Goal: Information Seeking & Learning: Learn about a topic

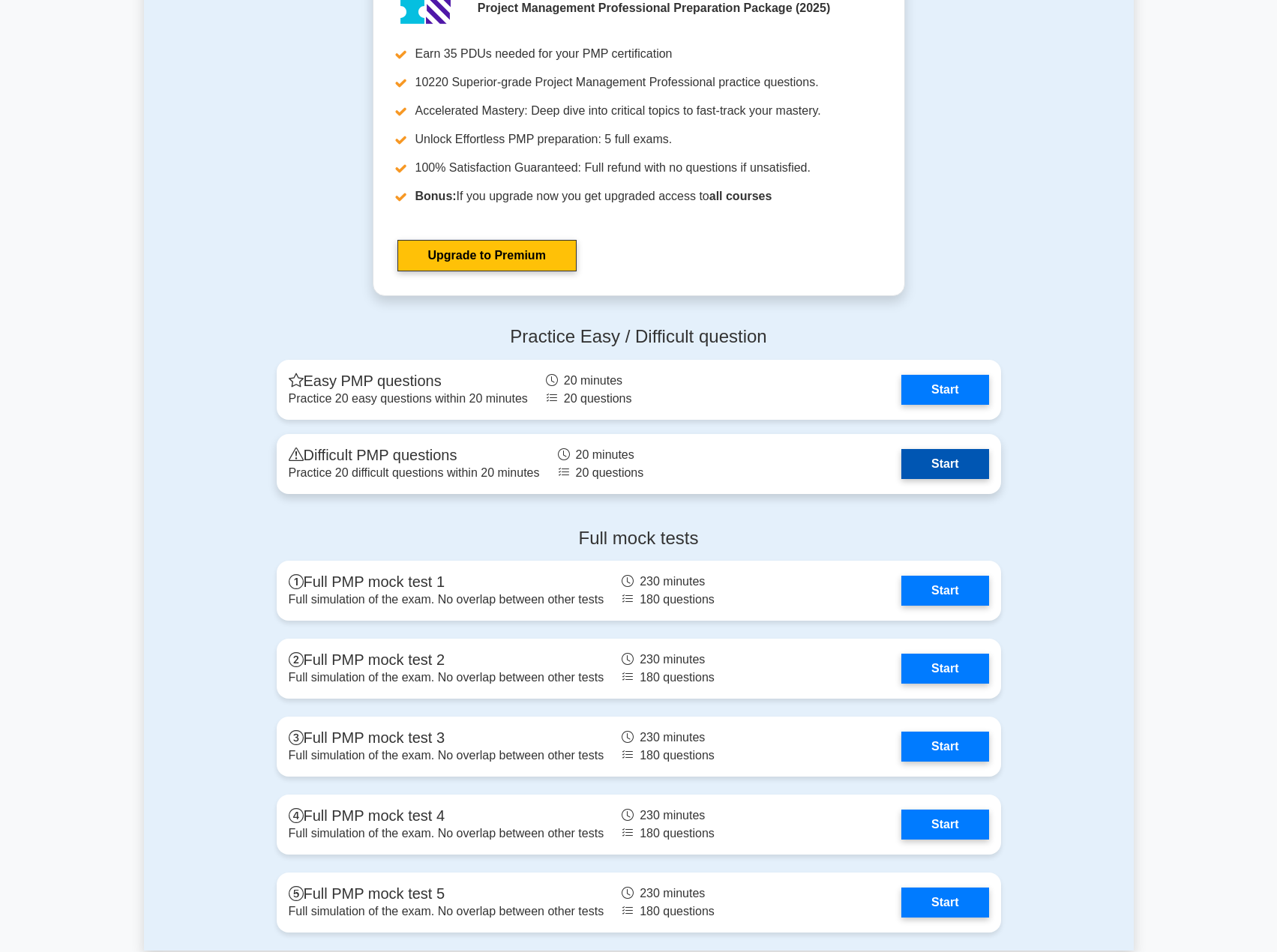
scroll to position [5247, 0]
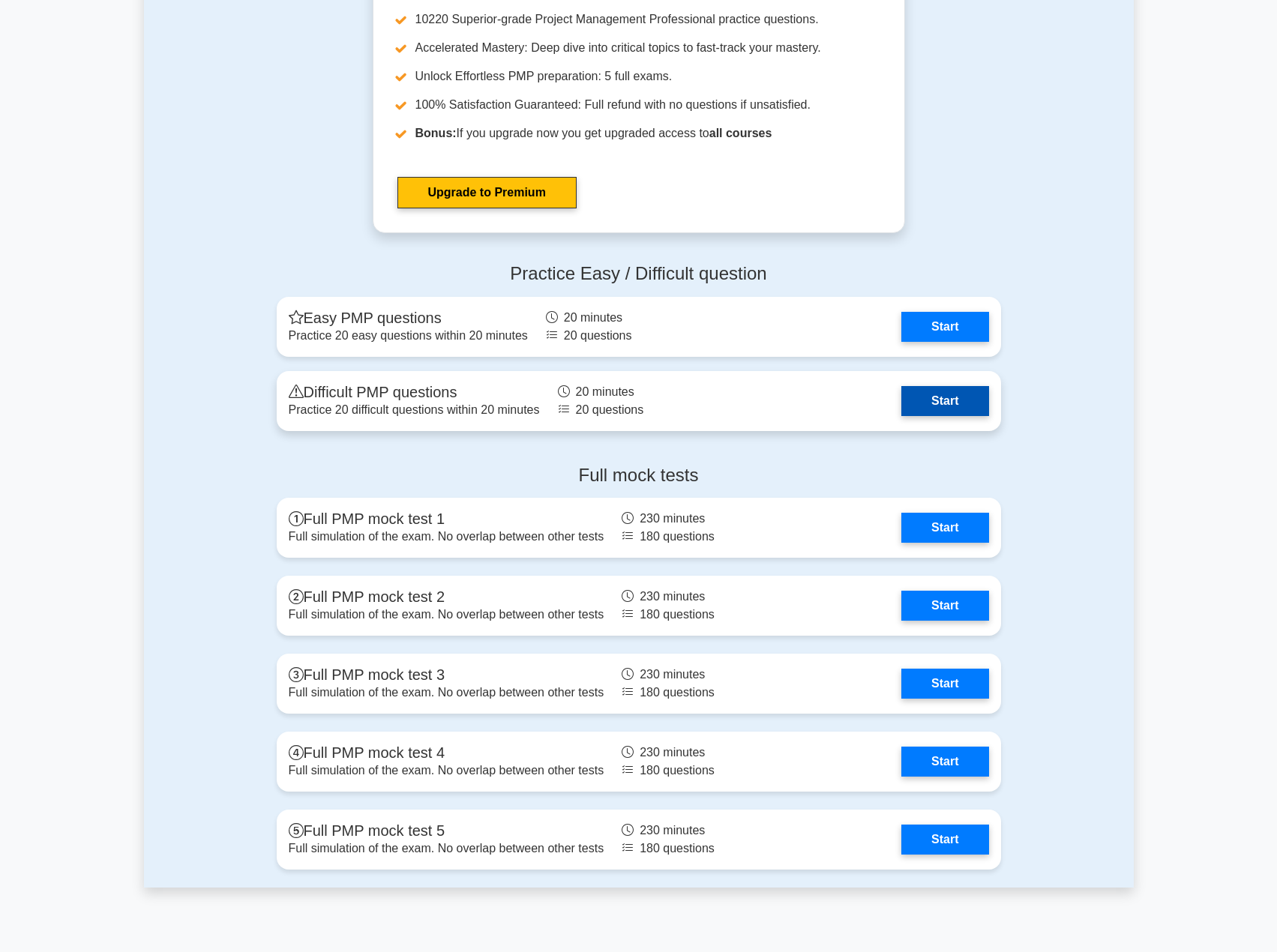
click at [930, 403] on link "Start" at bounding box center [945, 401] width 87 height 30
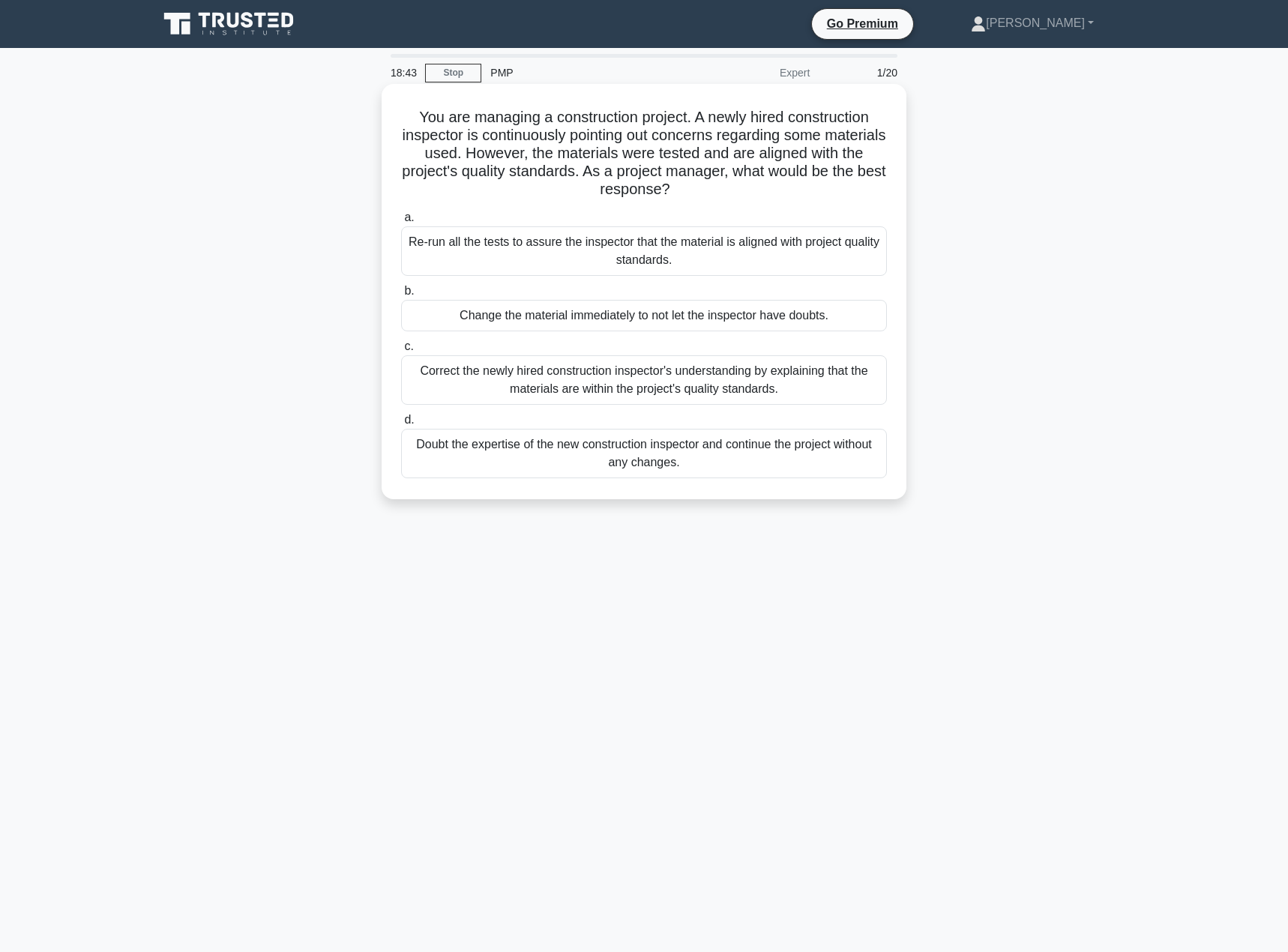
click at [517, 241] on div "Re-run all the tests to assure the inspector that the material is aligned with …" at bounding box center [644, 250] width 486 height 50
click at [401, 223] on input "a. Re-run all the tests to assure the inspector that the material is aligned wi…" at bounding box center [401, 218] width 0 height 10
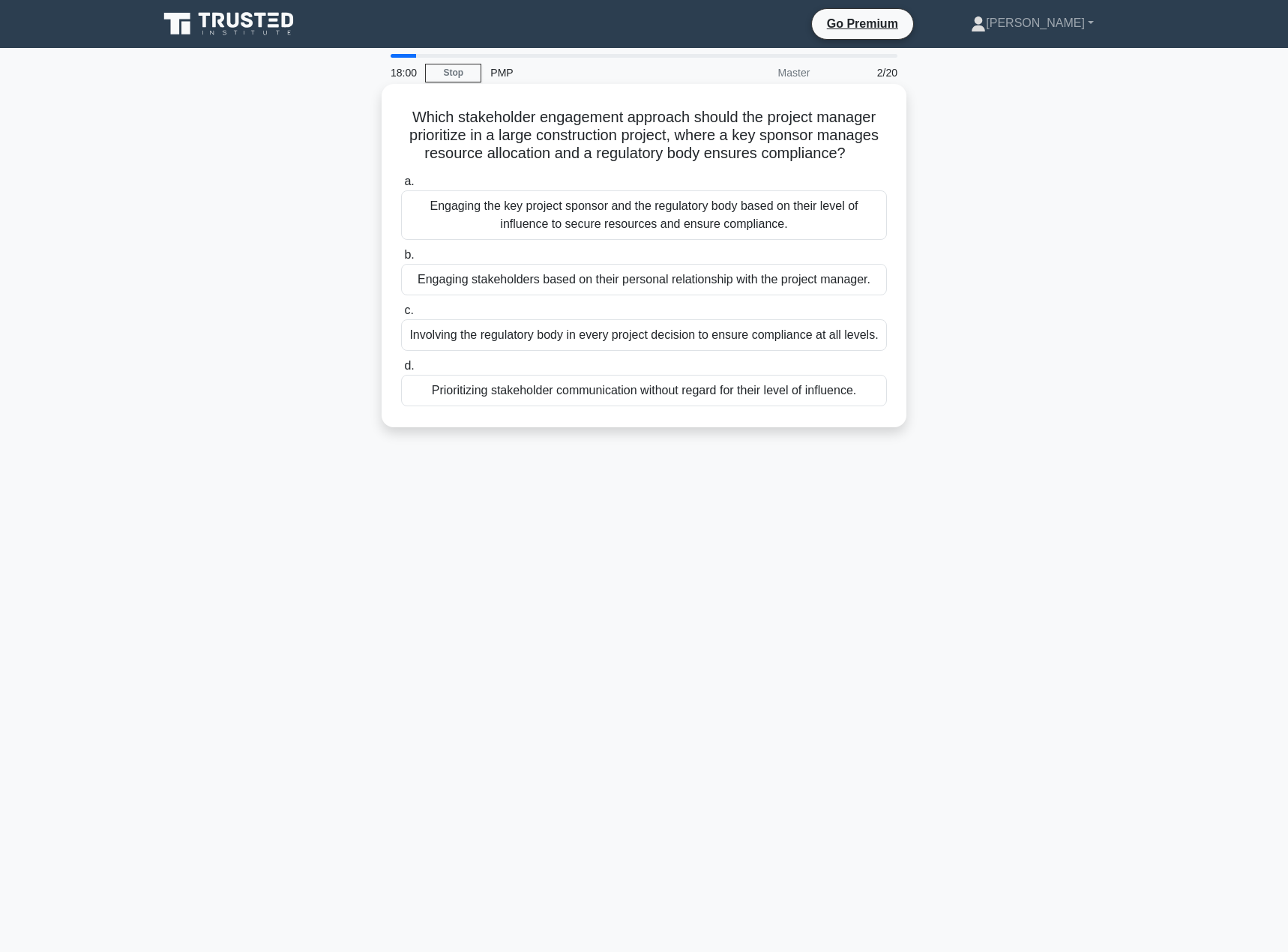
click at [517, 231] on div "Engaging the key project sponsor and the regulatory body based on their level o…" at bounding box center [644, 215] width 486 height 50
click at [401, 186] on input "a. Engaging the key project sponsor and the regulatory body based on their leve…" at bounding box center [401, 182] width 0 height 10
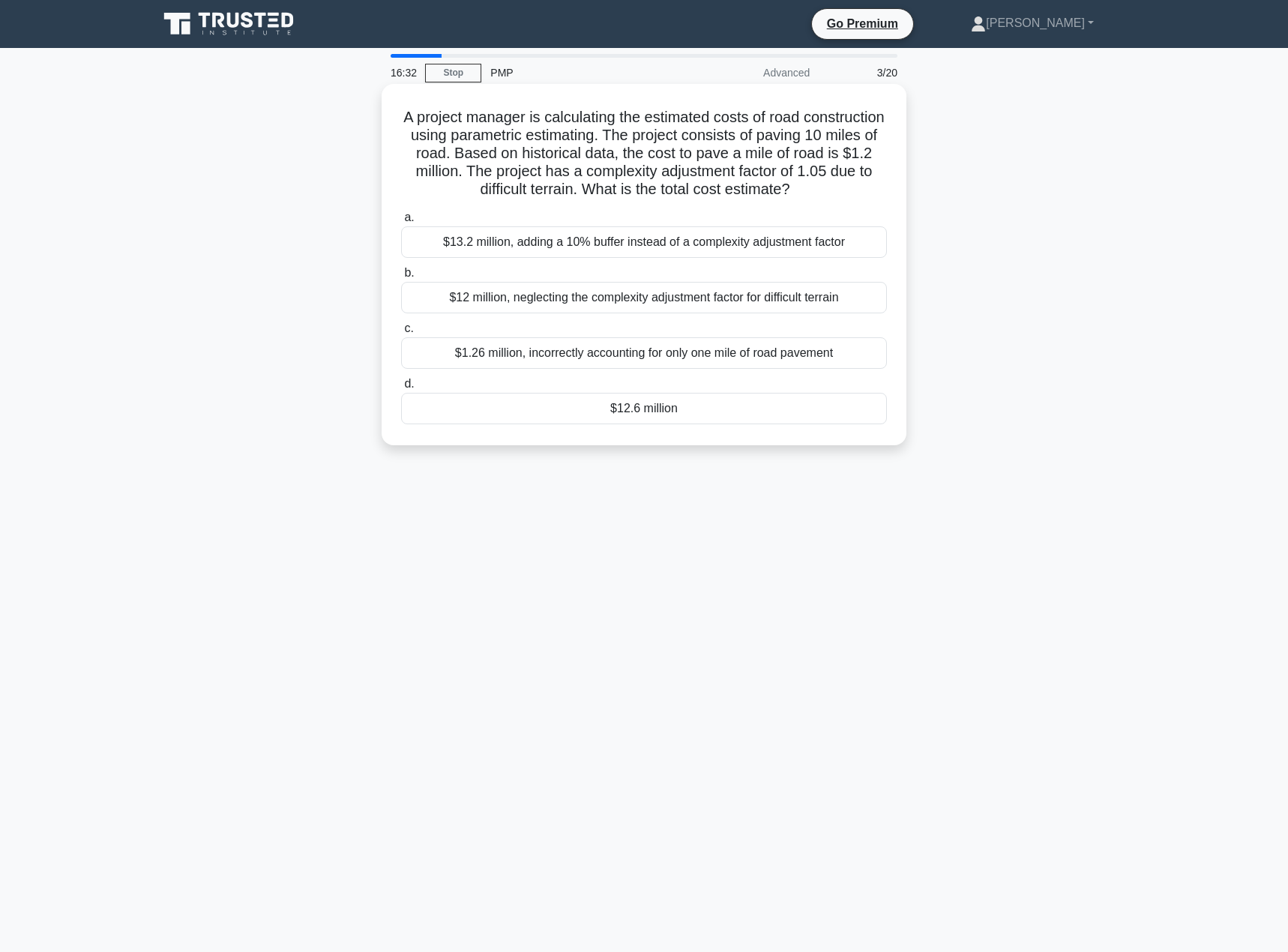
click at [611, 404] on div "$12.6 million" at bounding box center [644, 408] width 486 height 31
click at [401, 389] on input "d. $12.6 million" at bounding box center [401, 385] width 0 height 10
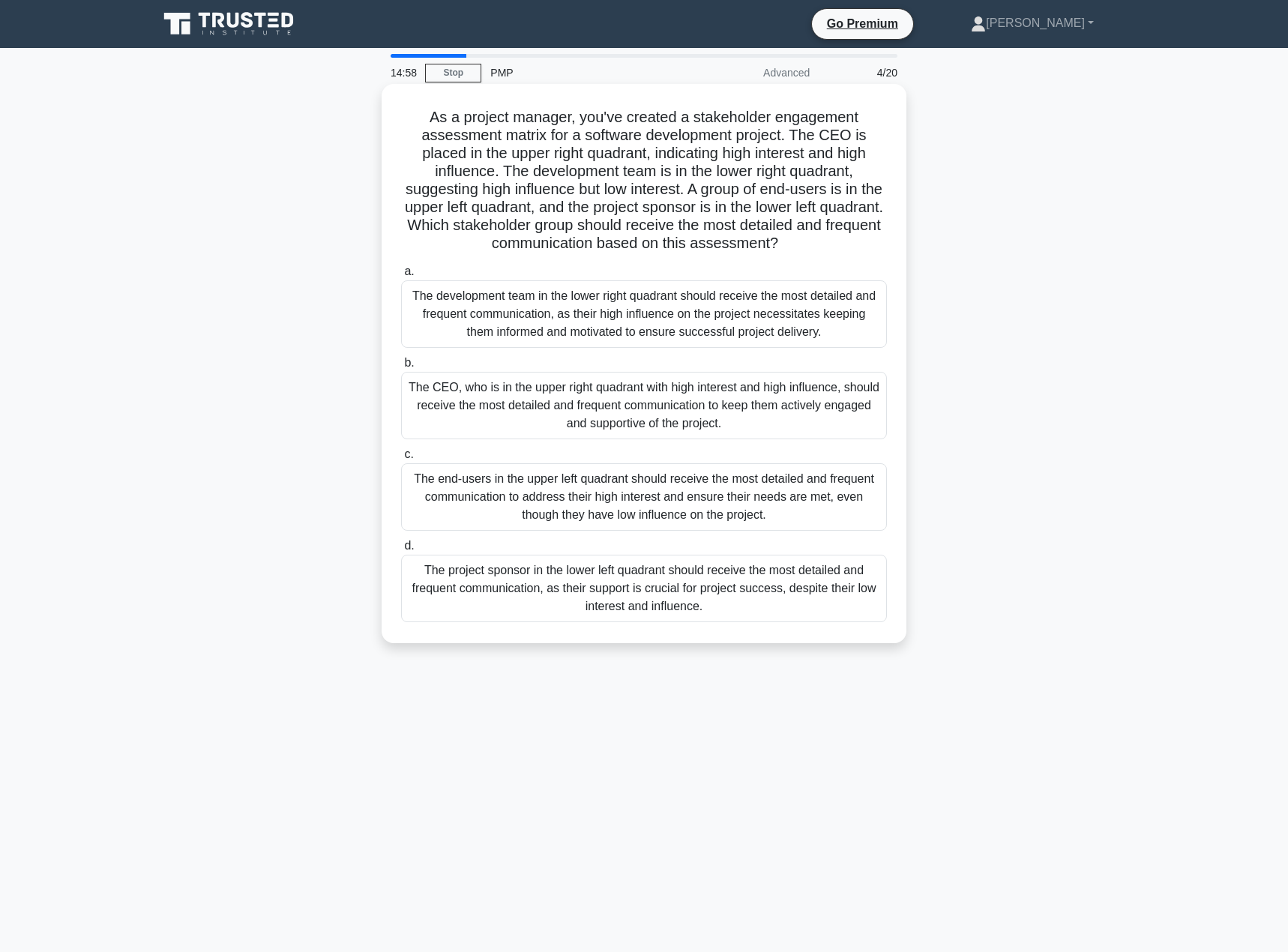
click at [767, 404] on div "The CEO, who is in the upper right quadrant with high interest and high influen…" at bounding box center [644, 406] width 486 height 67
click at [401, 368] on input "b. The CEO, who is in the upper right quadrant with high interest and high infl…" at bounding box center [401, 363] width 0 height 10
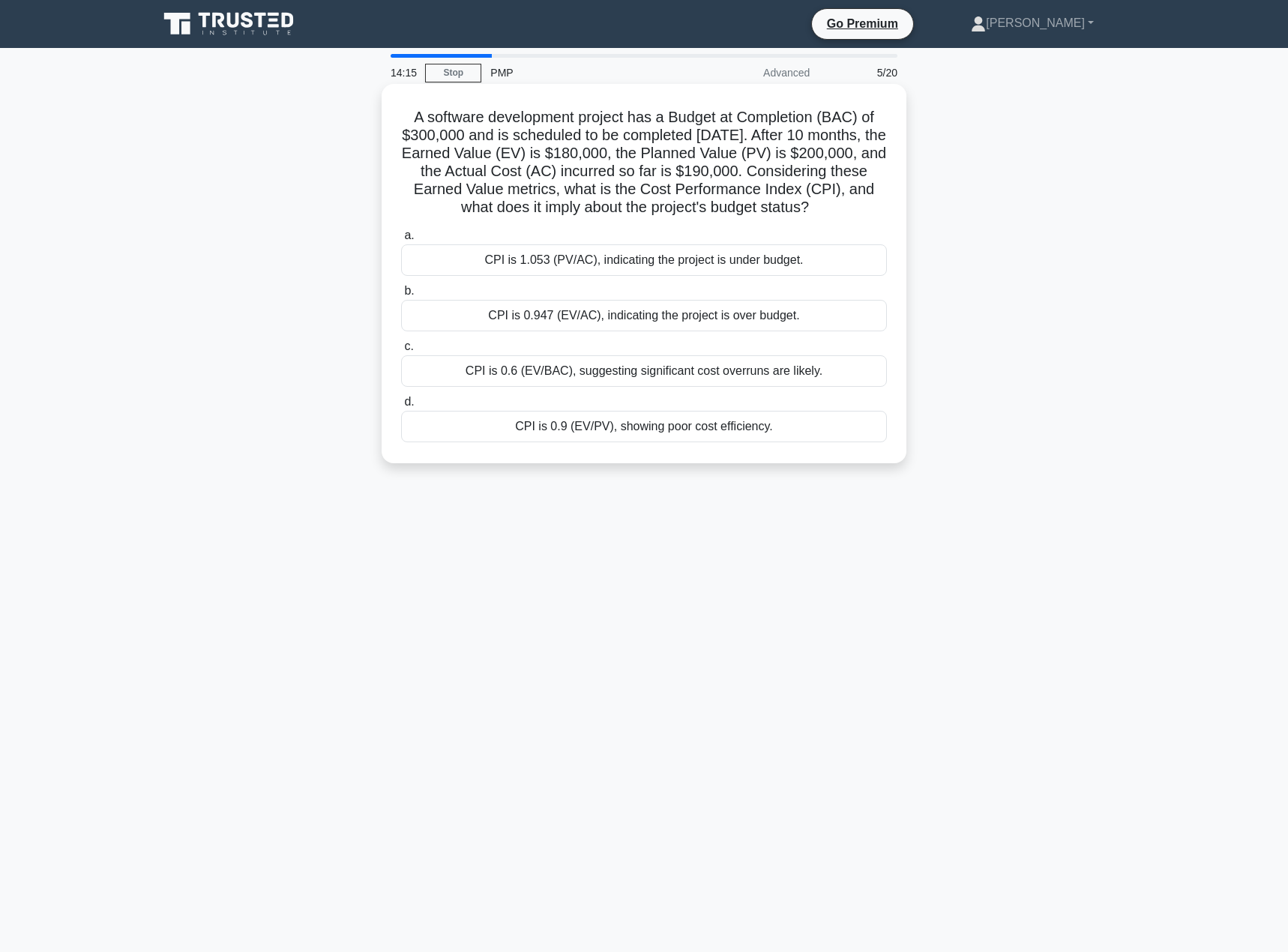
click at [688, 331] on div "CPI is 0.947 (EV/AC), indicating the project is over budget." at bounding box center [644, 315] width 486 height 31
click at [401, 296] on input "b. CPI is 0.947 (EV/AC), indicating the project is over budget." at bounding box center [401, 292] width 0 height 10
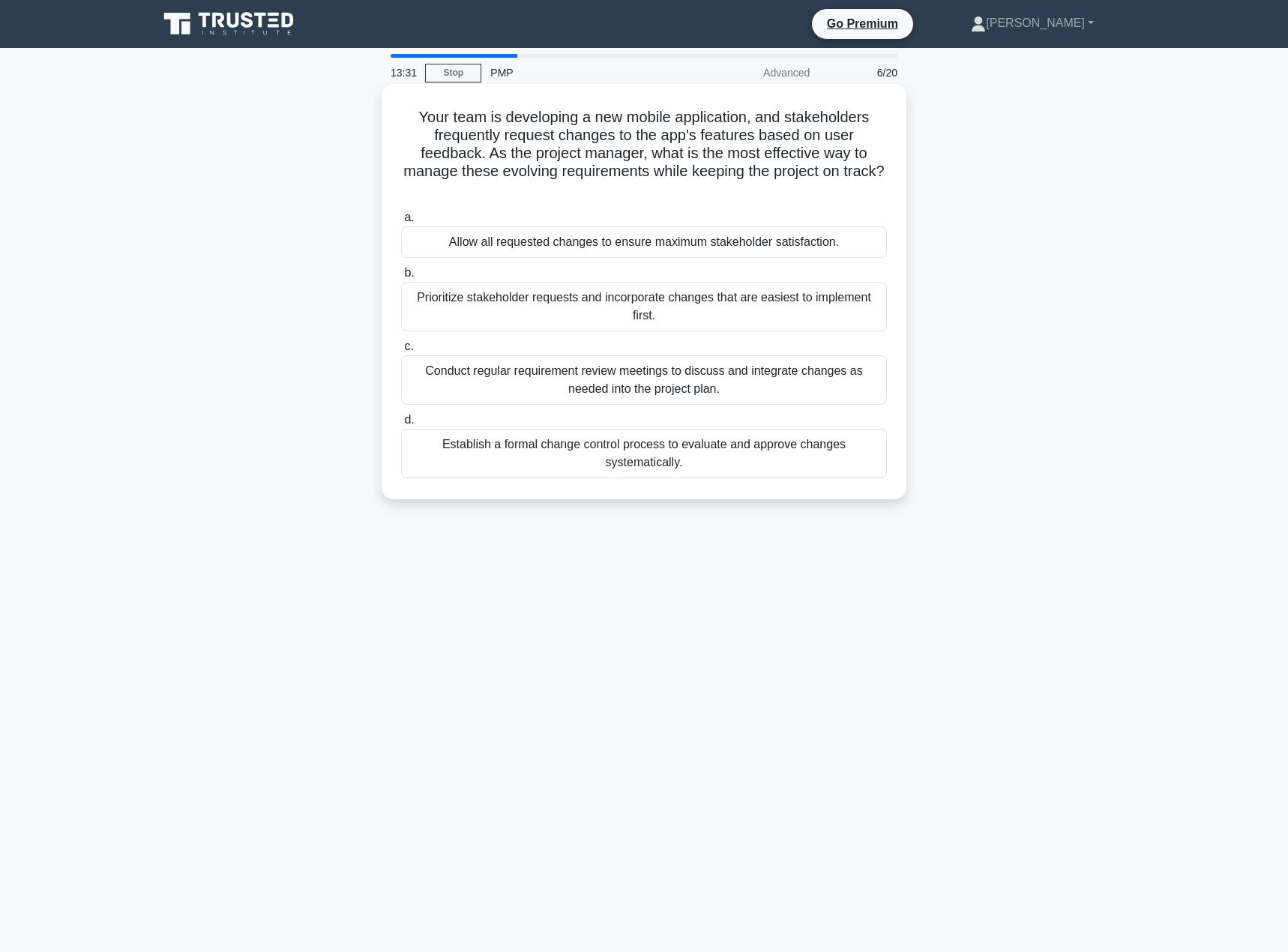
click at [784, 474] on div "Establish a formal change control process to evaluate and approve changes syste…" at bounding box center [644, 454] width 486 height 50
click at [401, 425] on input "d. Establish a formal change control process to evaluate and approve changes sy…" at bounding box center [401, 421] width 0 height 10
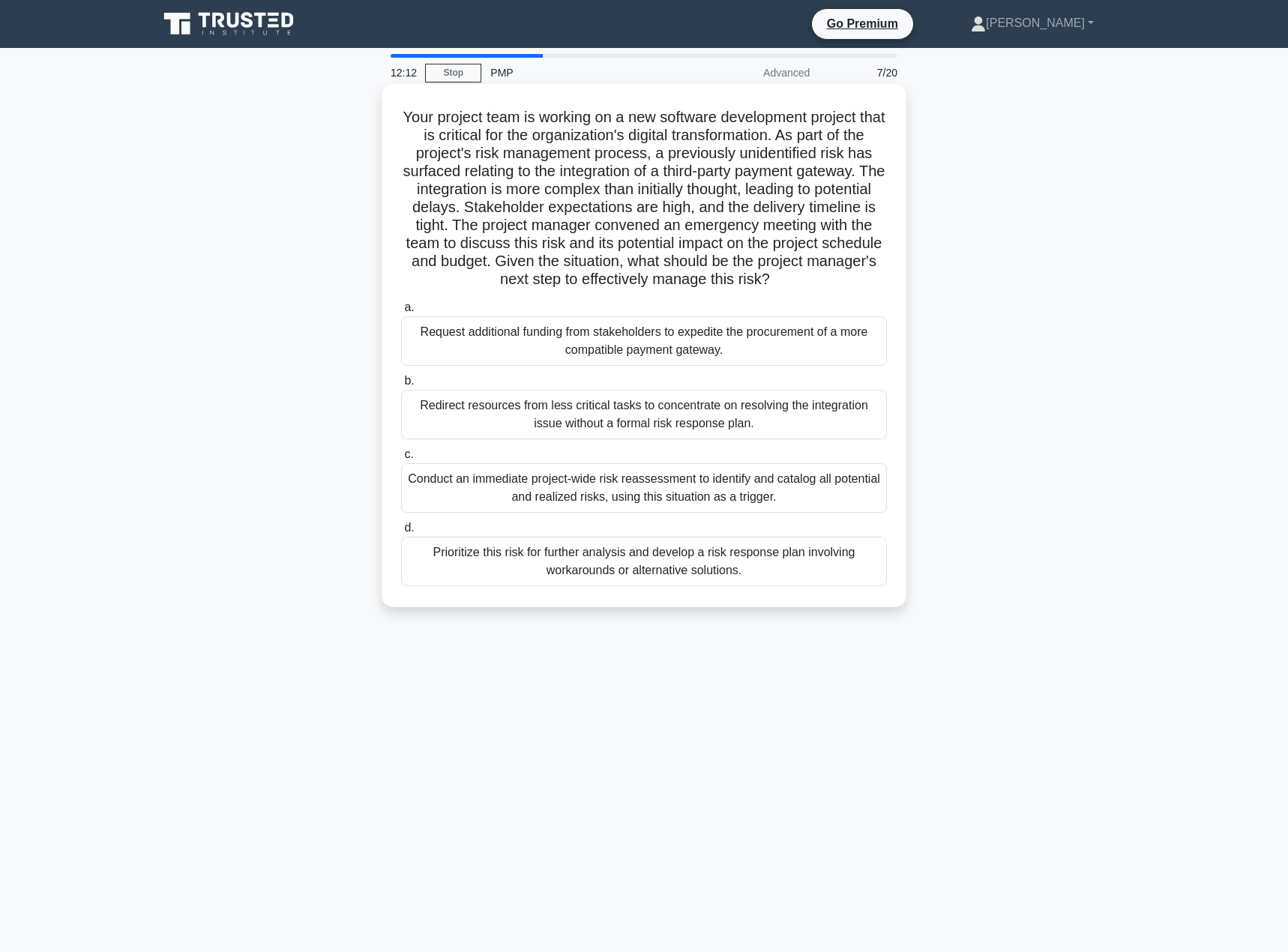
click at [714, 565] on div "Prioritize this risk for further analysis and develop a risk response plan invo…" at bounding box center [644, 562] width 486 height 50
click at [401, 533] on input "d. Prioritize this risk for further analysis and develop a risk response plan i…" at bounding box center [401, 529] width 0 height 10
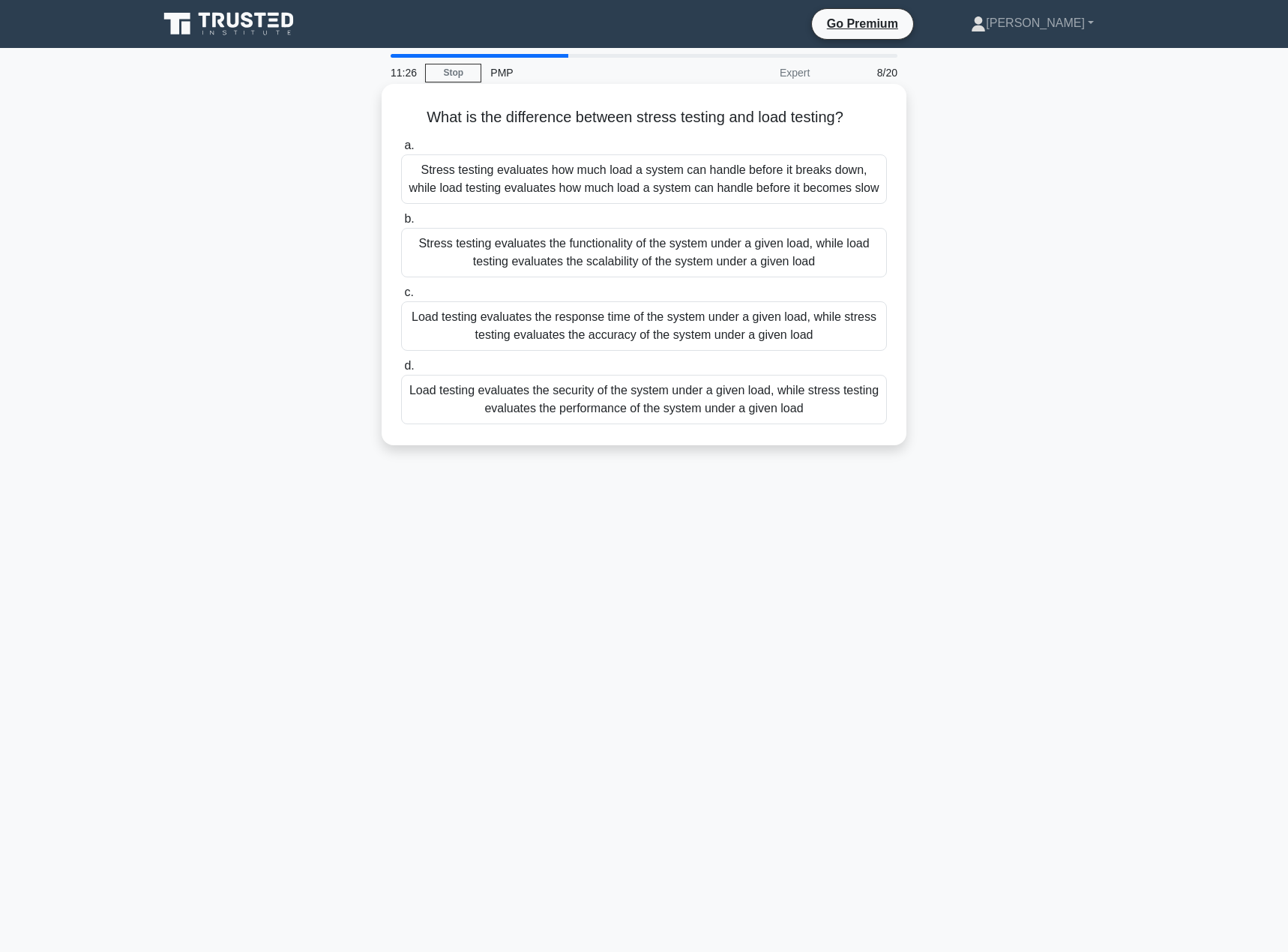
click at [755, 169] on div "Stress testing evaluates how much load a system can handle before it breaks dow…" at bounding box center [644, 179] width 486 height 50
click at [401, 151] on input "a. Stress testing evaluates how much load a system can handle before it breaks …" at bounding box center [401, 146] width 0 height 10
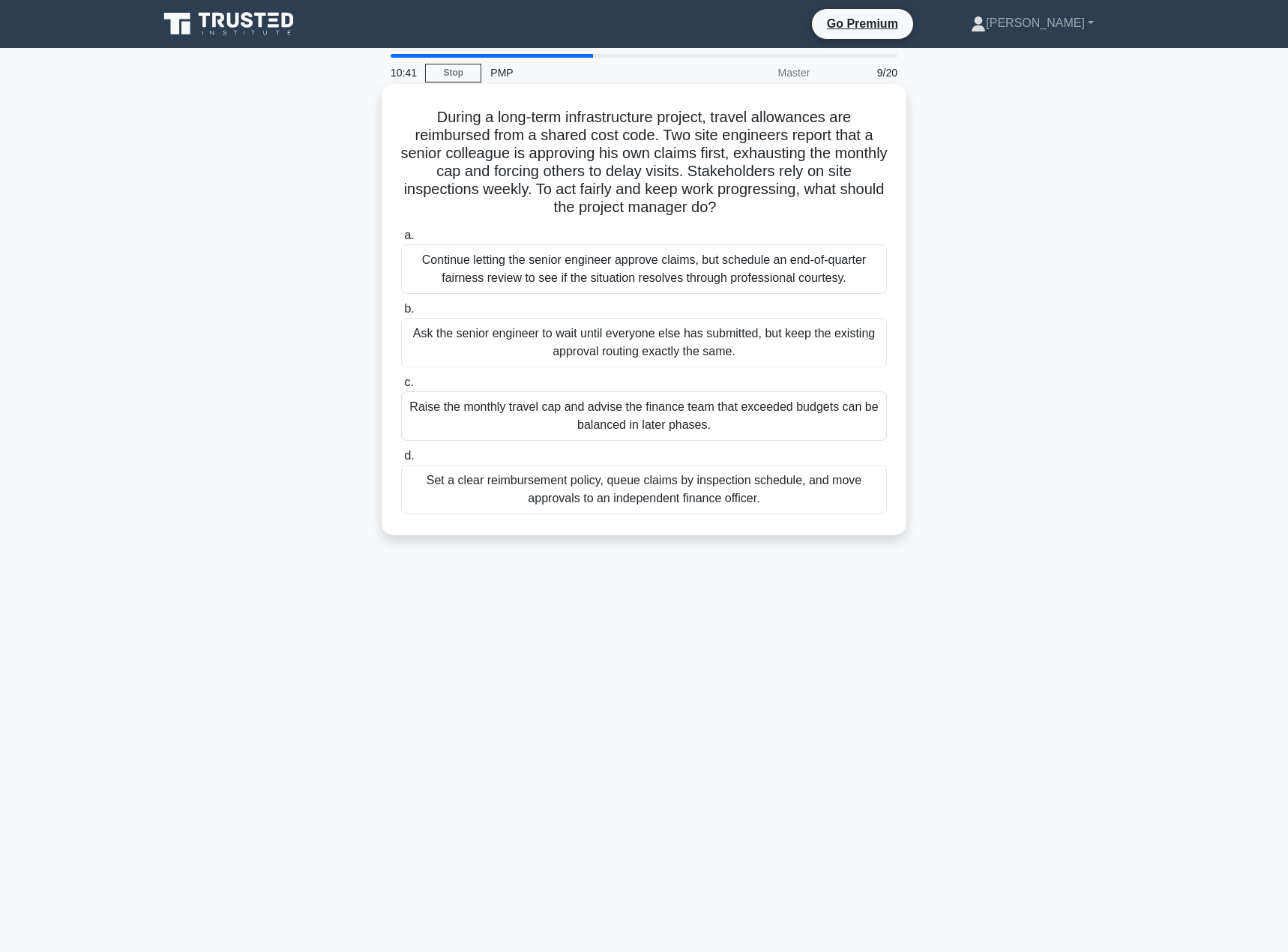
click at [807, 474] on div "Set a clear reimbursement policy, queue claims by inspection schedule, and move…" at bounding box center [644, 489] width 486 height 50
click at [401, 461] on input "d. Set a clear reimbursement policy, queue claims by inspection schedule, and m…" at bounding box center [401, 456] width 0 height 10
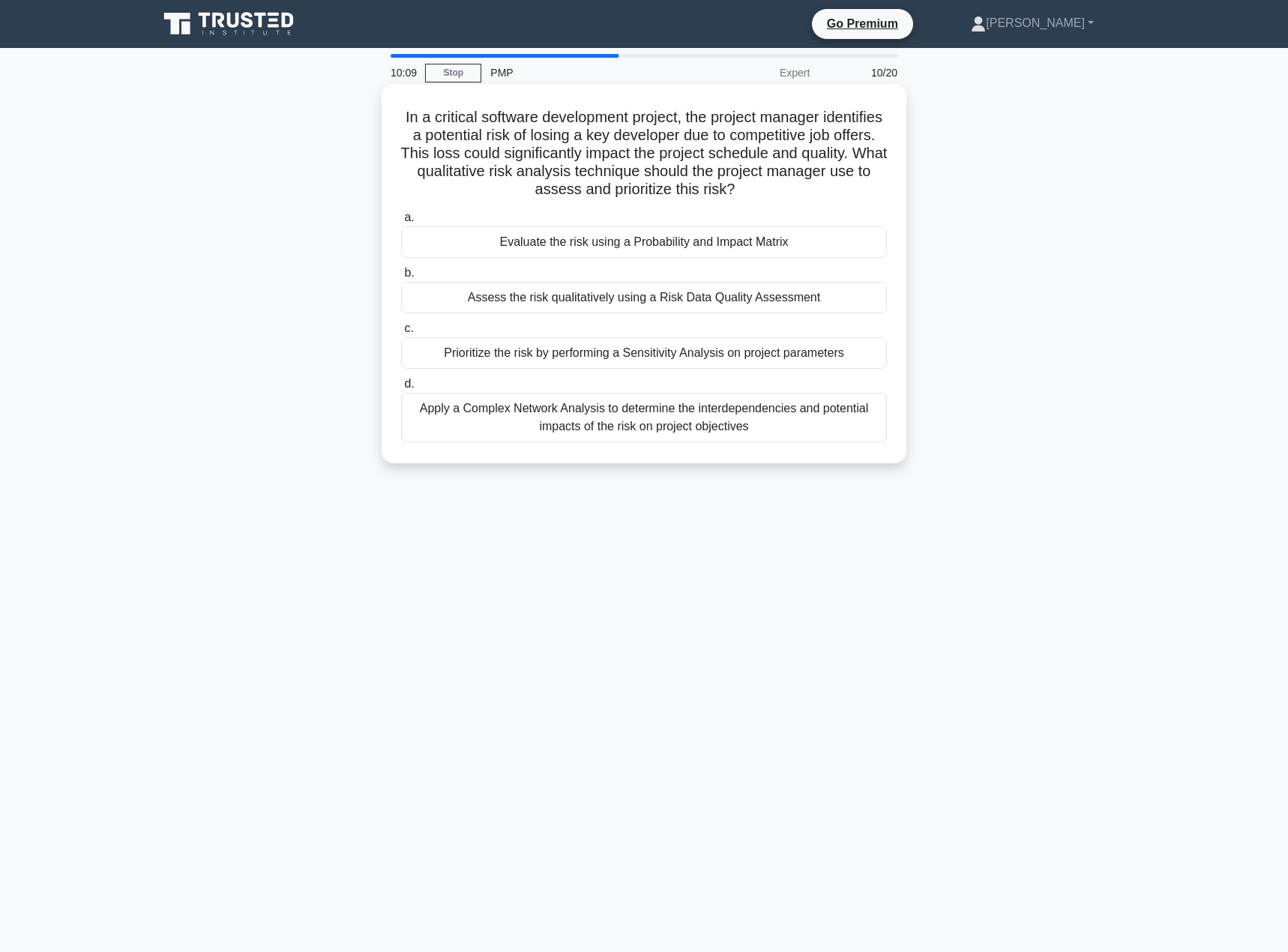
click at [729, 242] on div "Evaluate the risk using a Probability and Impact Matrix" at bounding box center [644, 241] width 486 height 31
click at [401, 223] on input "a. Evaluate the risk using a Probability and Impact Matrix" at bounding box center [401, 218] width 0 height 10
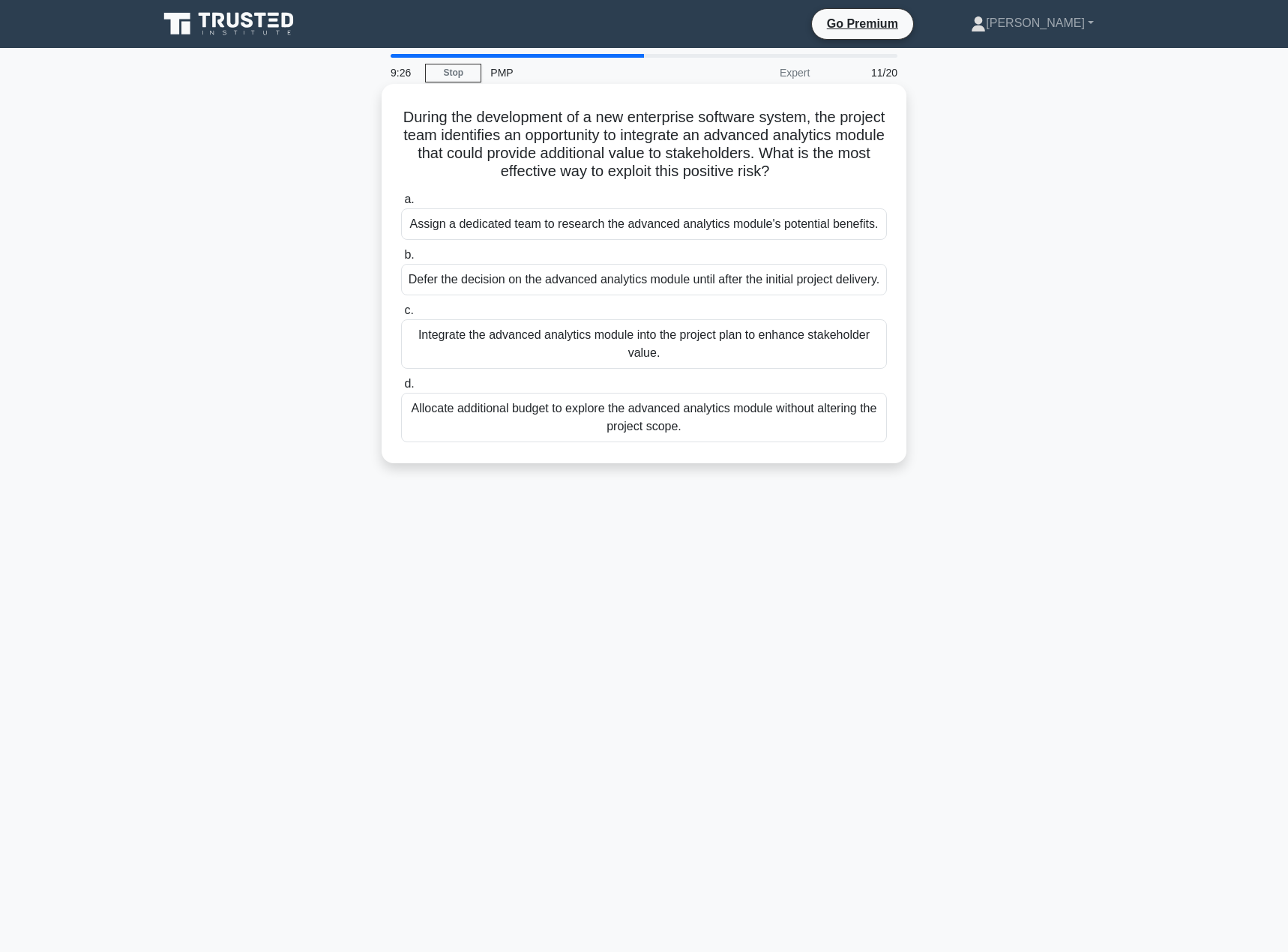
click at [729, 234] on div "Assign a dedicated team to research the advanced analytics module's potential b…" at bounding box center [644, 223] width 486 height 31
click at [401, 205] on input "a. Assign a dedicated team to research the advanced analytics module's potentia…" at bounding box center [401, 200] width 0 height 10
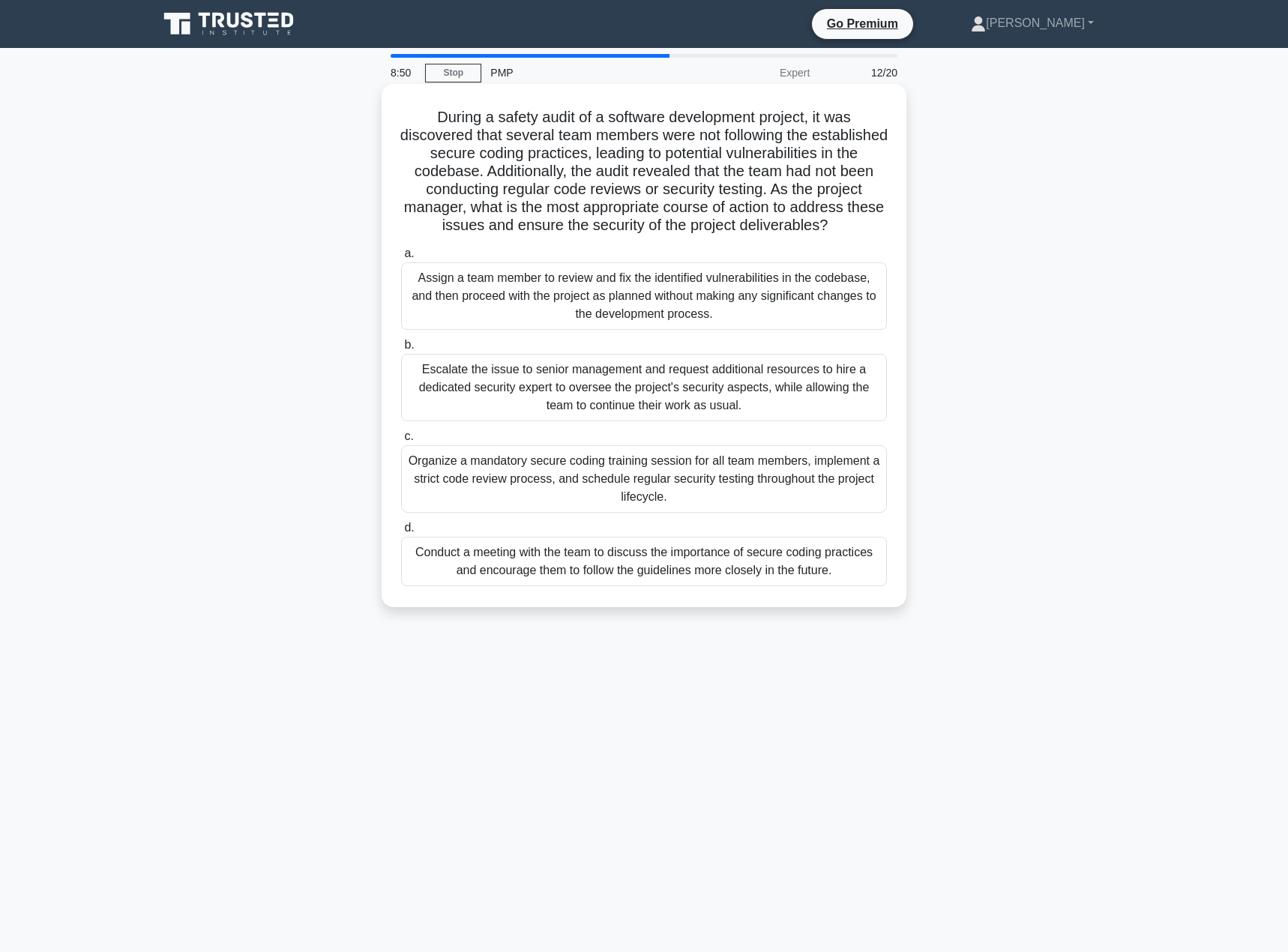
click at [741, 468] on div "Organize a mandatory secure coding training session for all team members, imple…" at bounding box center [644, 479] width 486 height 67
click at [401, 442] on input "c. Organize a mandatory secure coding training session for all team members, im…" at bounding box center [401, 437] width 0 height 10
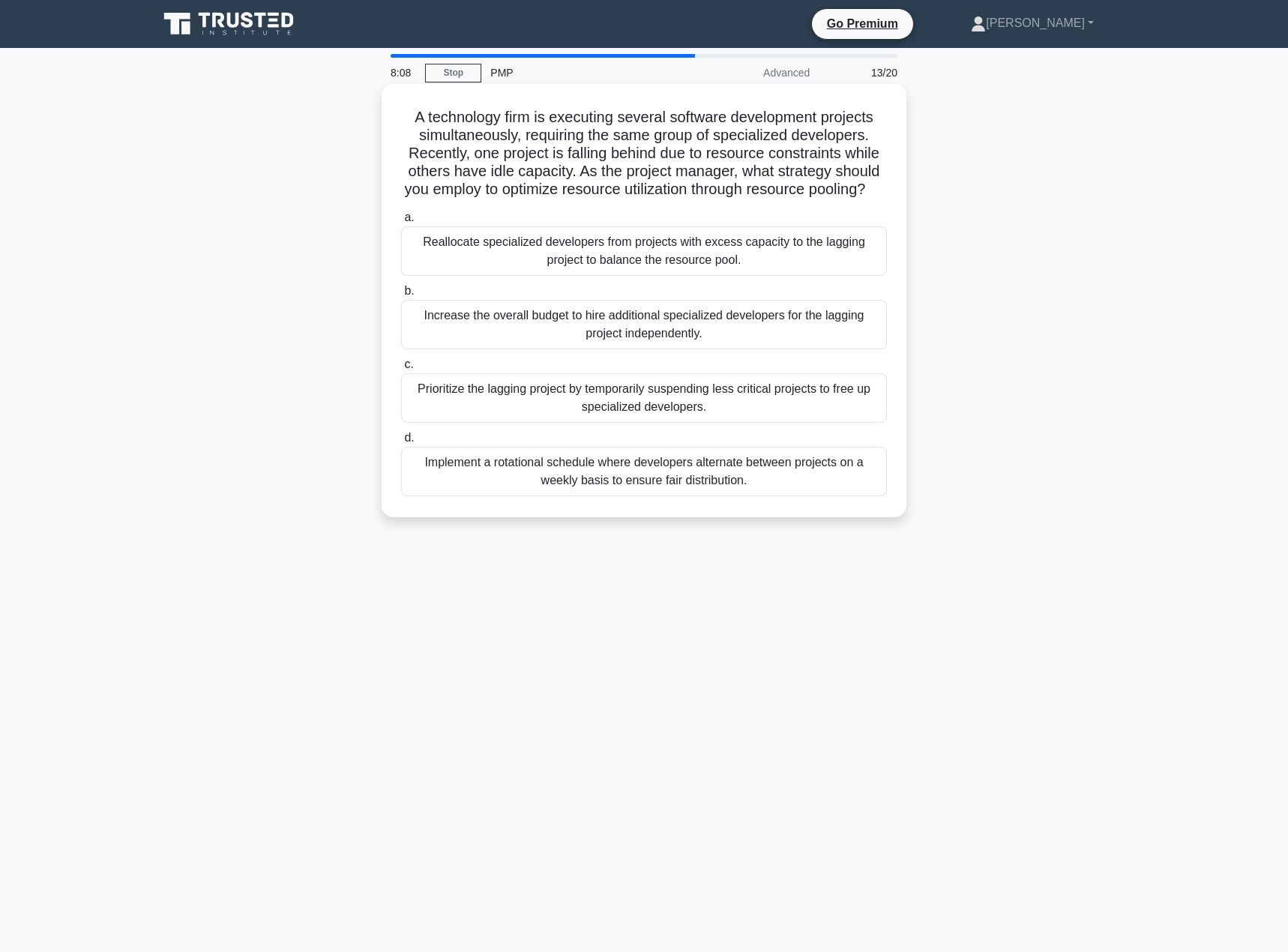
click at [791, 275] on div "Reallocate specialized developers from projects with excess capacity to the lag…" at bounding box center [644, 250] width 486 height 50
click at [401, 223] on input "a. Reallocate specialized developers from projects with excess capacity to the …" at bounding box center [401, 218] width 0 height 10
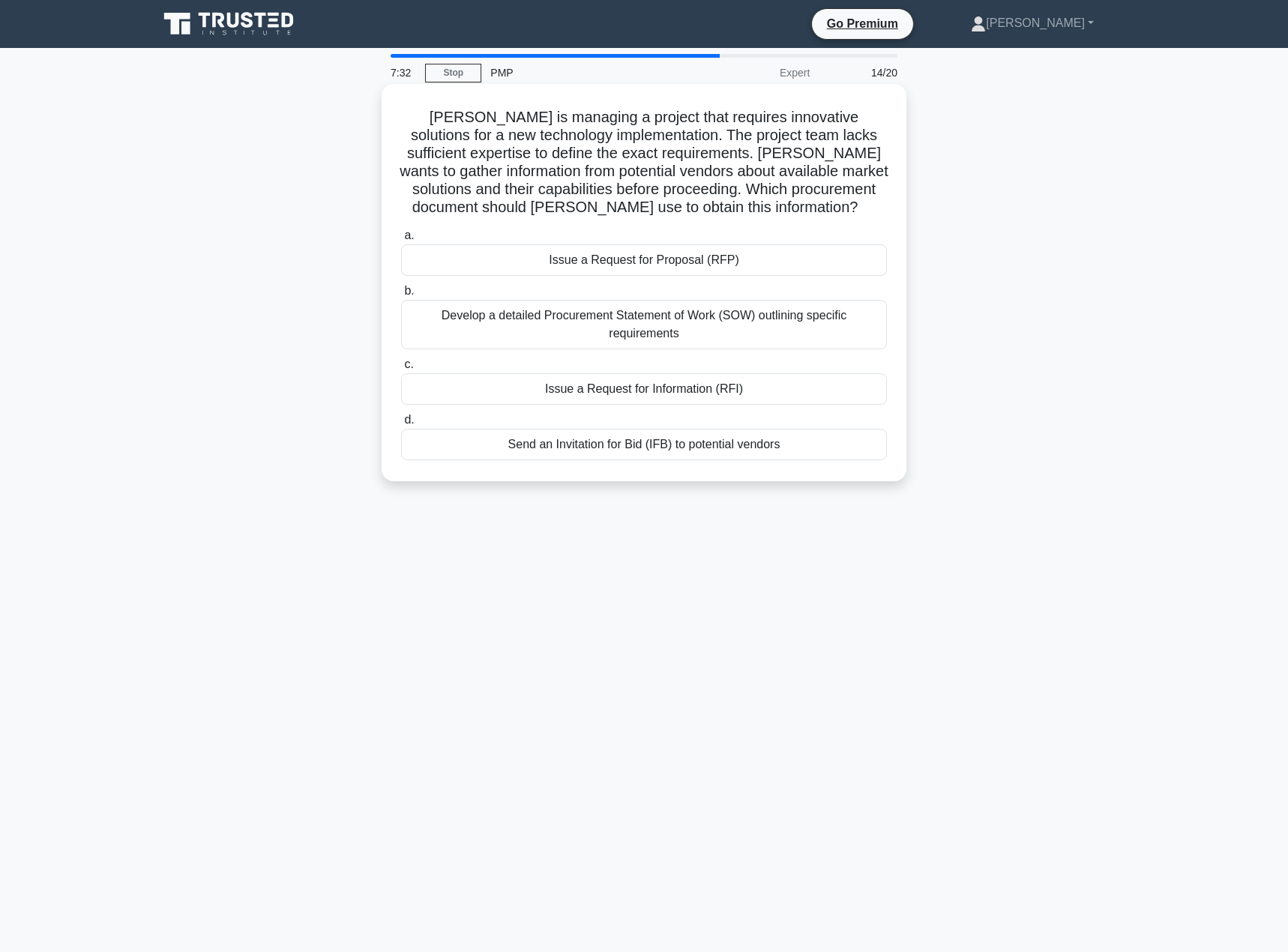
click at [742, 255] on div "Issue a Request for Proposal (RFP)" at bounding box center [644, 260] width 486 height 31
click at [401, 240] on input "a. Issue a Request for Proposal (RFP)" at bounding box center [401, 236] width 0 height 10
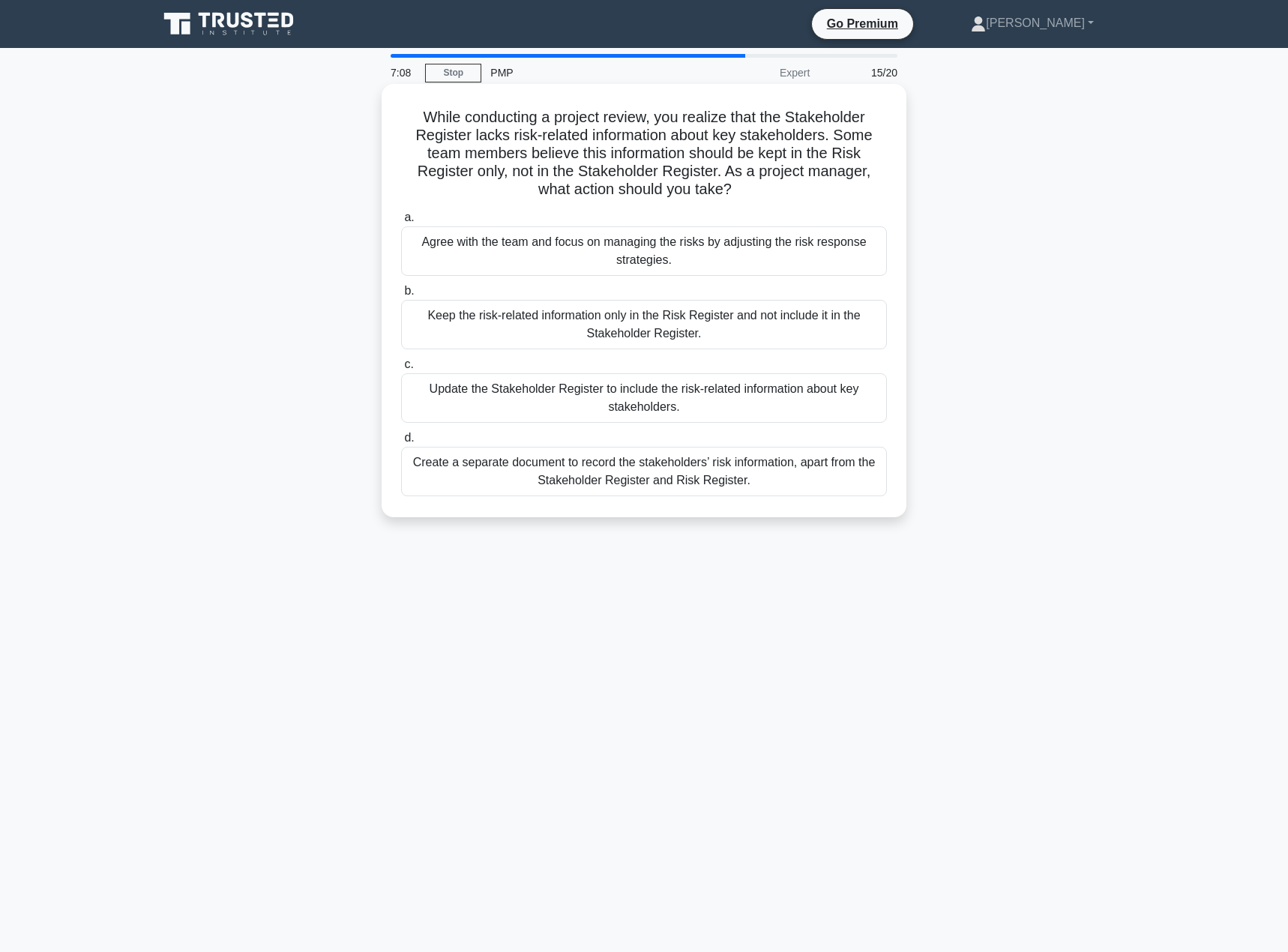
click at [771, 408] on div "Update the Stakeholder Register to include the risk-related information about k…" at bounding box center [644, 398] width 486 height 50
click at [401, 369] on input "c. Update the Stakeholder Register to include the risk-related information abou…" at bounding box center [401, 365] width 0 height 10
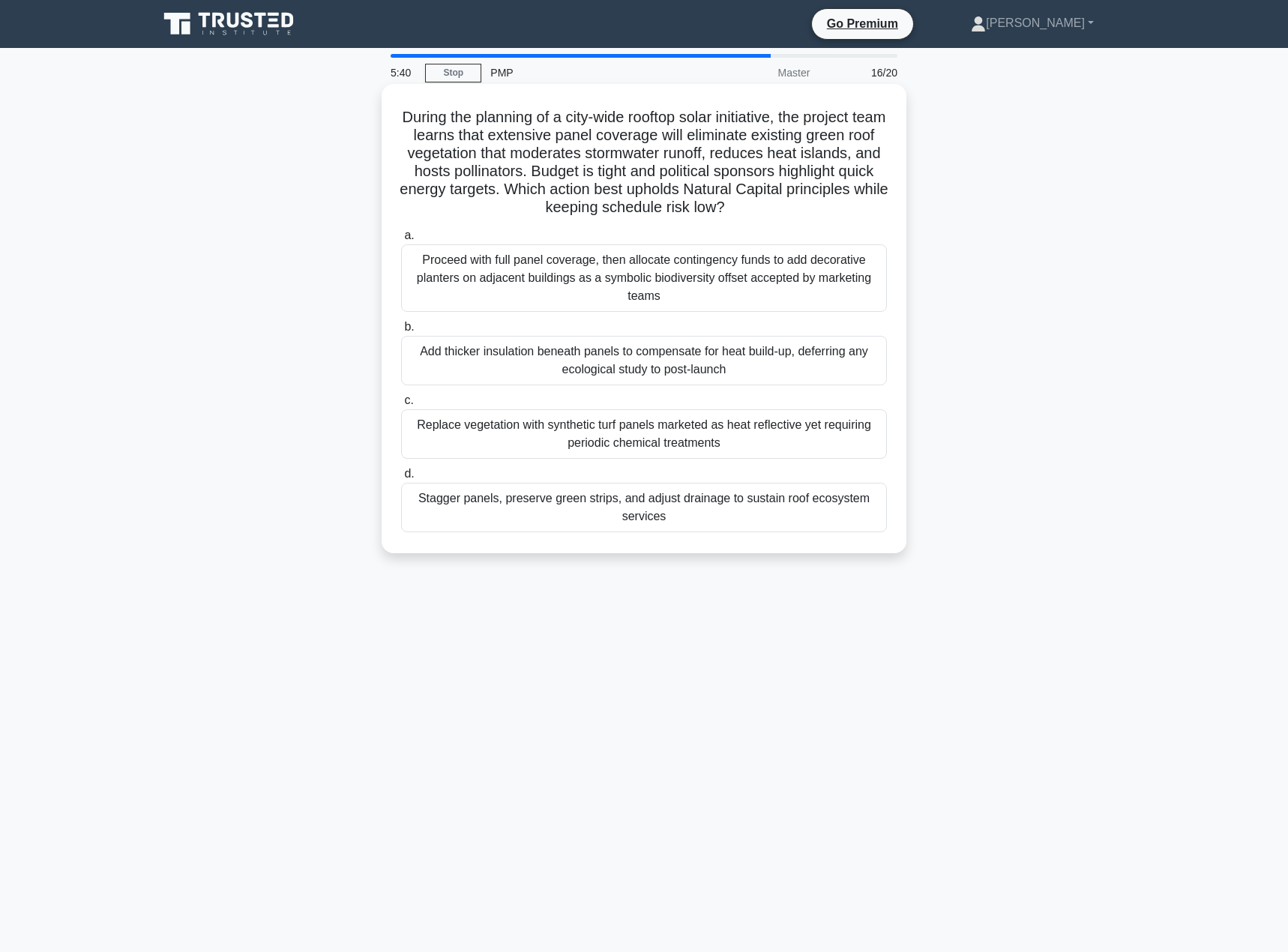
click at [713, 506] on div "Stagger panels, preserve green strips, and adjust drainage to sustain roof ecos…" at bounding box center [644, 508] width 486 height 50
click at [401, 479] on input "d. Stagger panels, preserve green strips, and adjust drainage to sustain roof e…" at bounding box center [401, 475] width 0 height 10
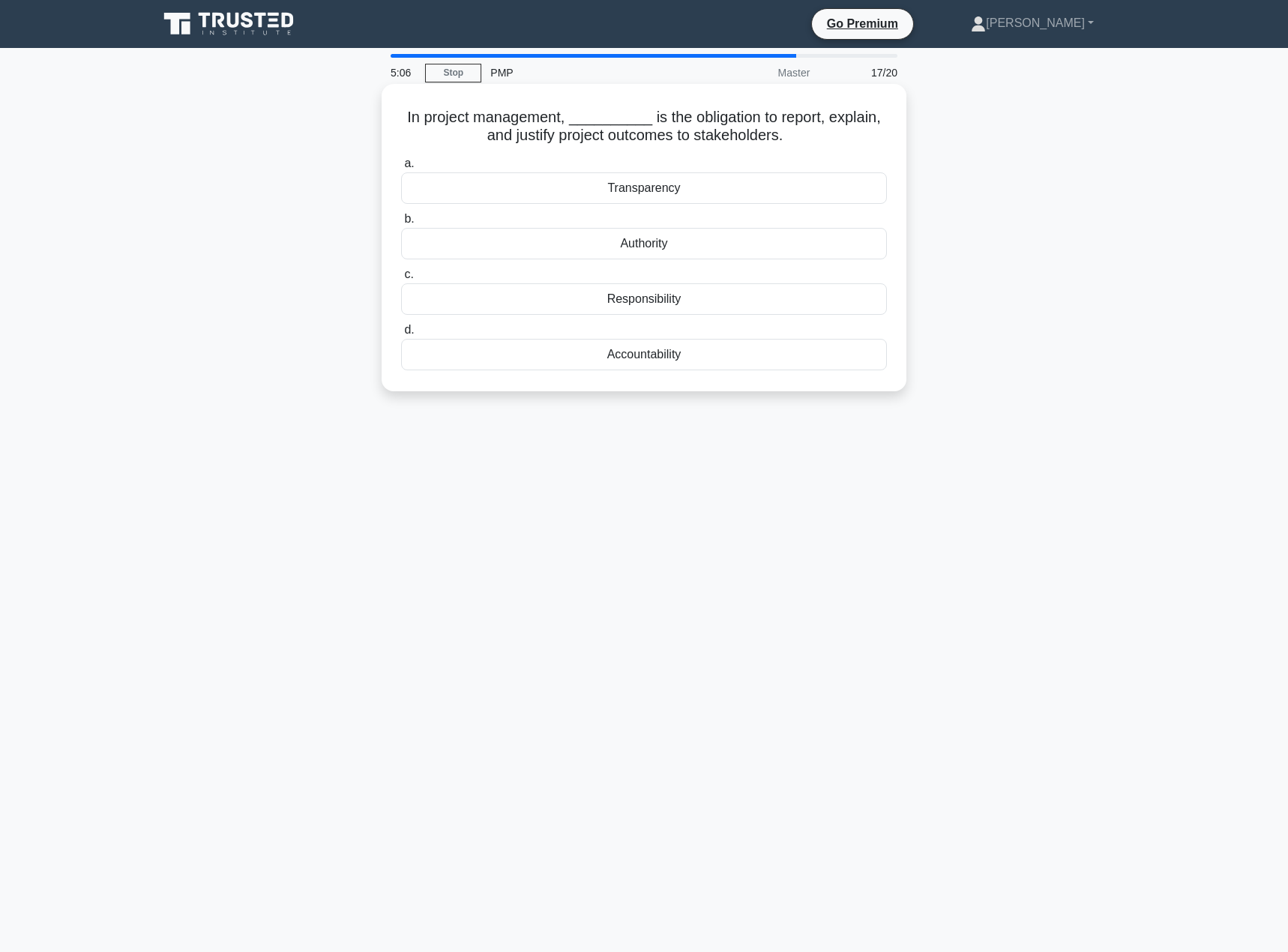
click at [738, 186] on div "Transparency" at bounding box center [644, 187] width 486 height 31
click at [401, 169] on input "a. Transparency" at bounding box center [401, 164] width 0 height 10
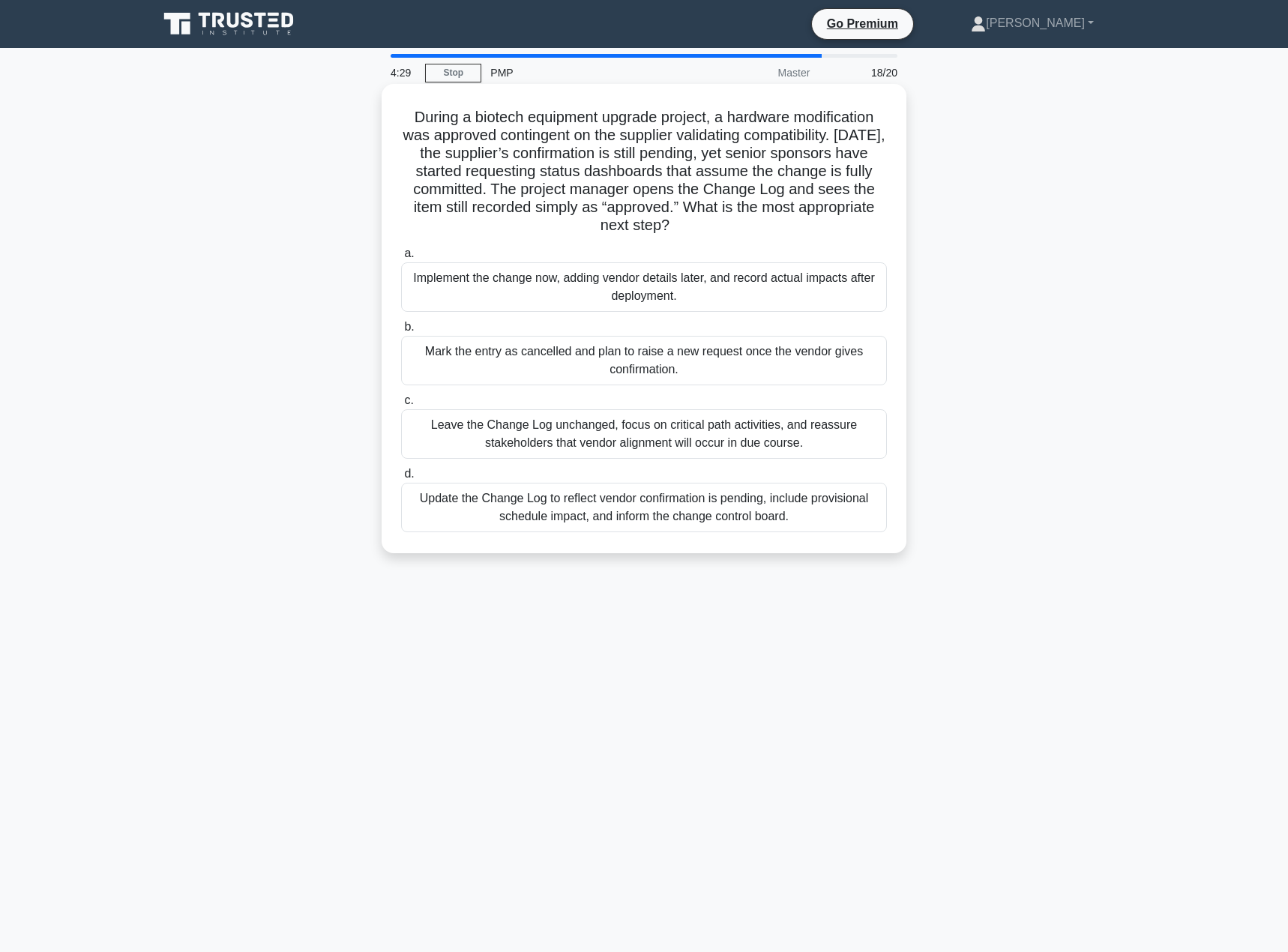
click at [705, 493] on div "Update the Change Log to reflect vendor confirmation is pending, include provis…" at bounding box center [644, 508] width 486 height 50
click at [401, 479] on input "d. Update the Change Log to reflect vendor confirmation is pending, include pro…" at bounding box center [401, 475] width 0 height 10
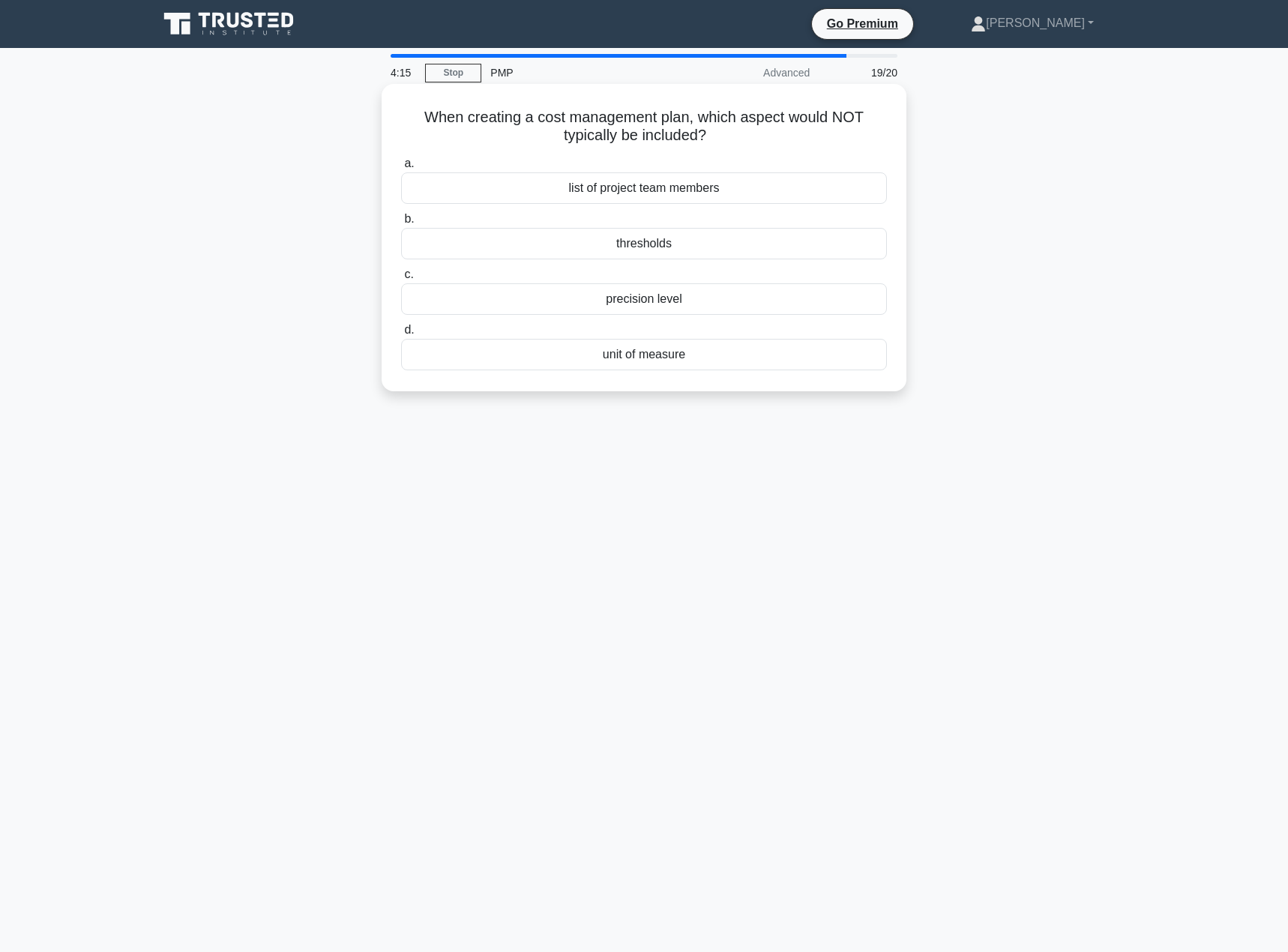
click at [686, 300] on div "precision level" at bounding box center [644, 299] width 486 height 31
click at [401, 280] on input "c. precision level" at bounding box center [401, 275] width 0 height 10
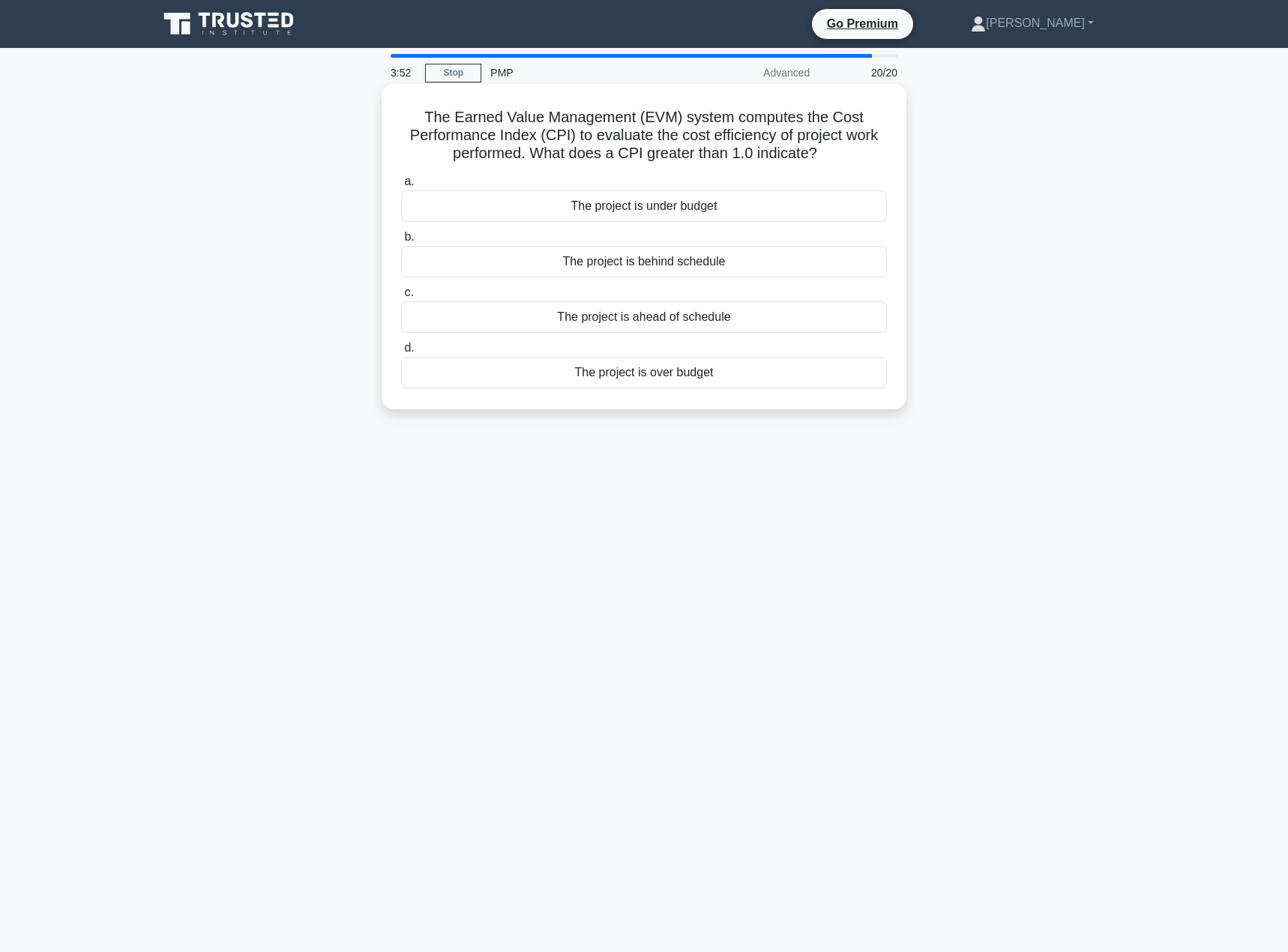
click at [781, 218] on div "The project is under budget" at bounding box center [644, 206] width 486 height 31
click at [401, 186] on input "a. The project is under budget" at bounding box center [401, 182] width 0 height 10
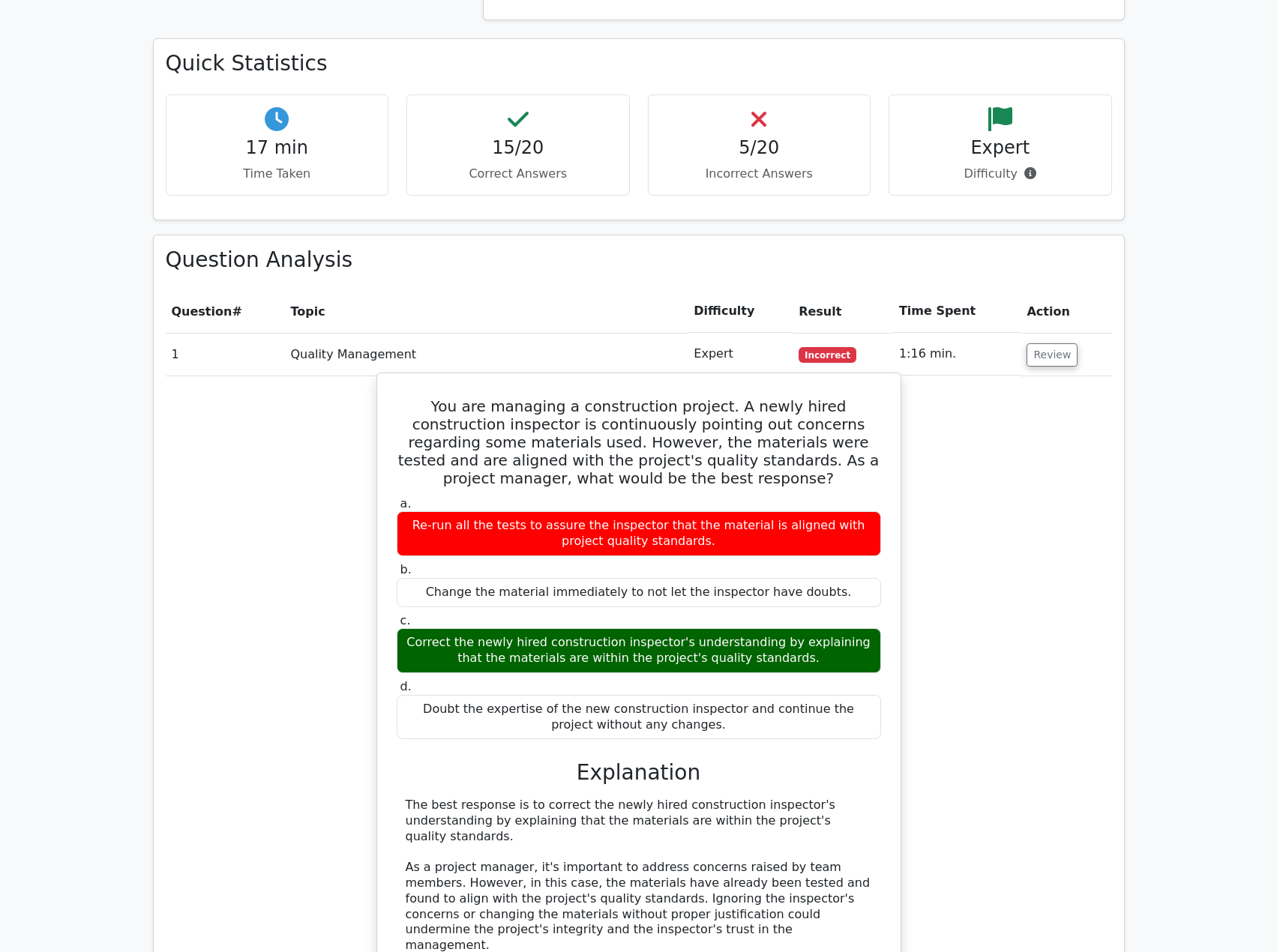
scroll to position [1199, 0]
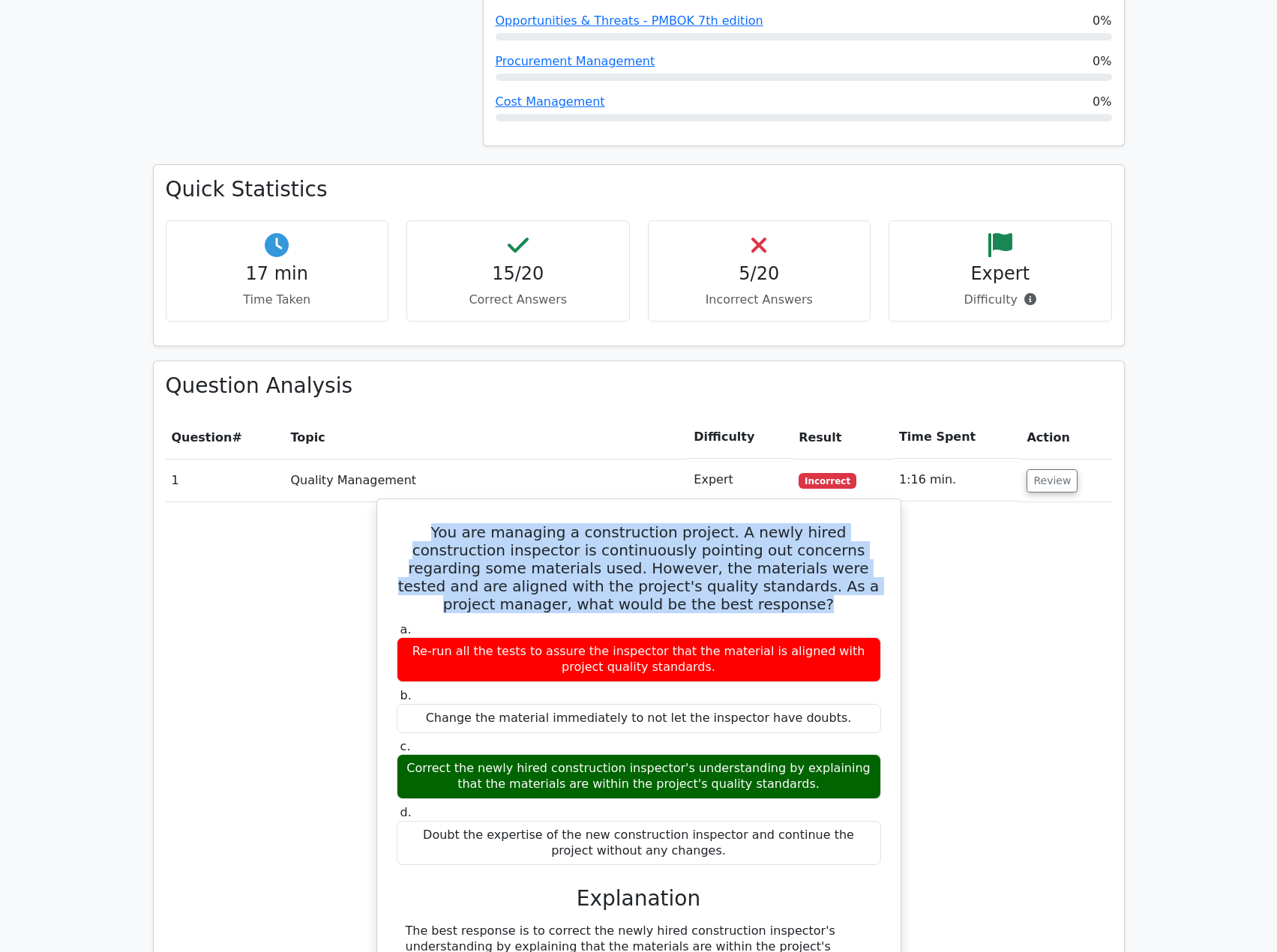
drag, startPoint x: 409, startPoint y: 478, endPoint x: 722, endPoint y: 544, distance: 319.9
click at [722, 544] on h5 "You are managing a construction project. A newly hired construction inspector i…" at bounding box center [638, 568] width 488 height 90
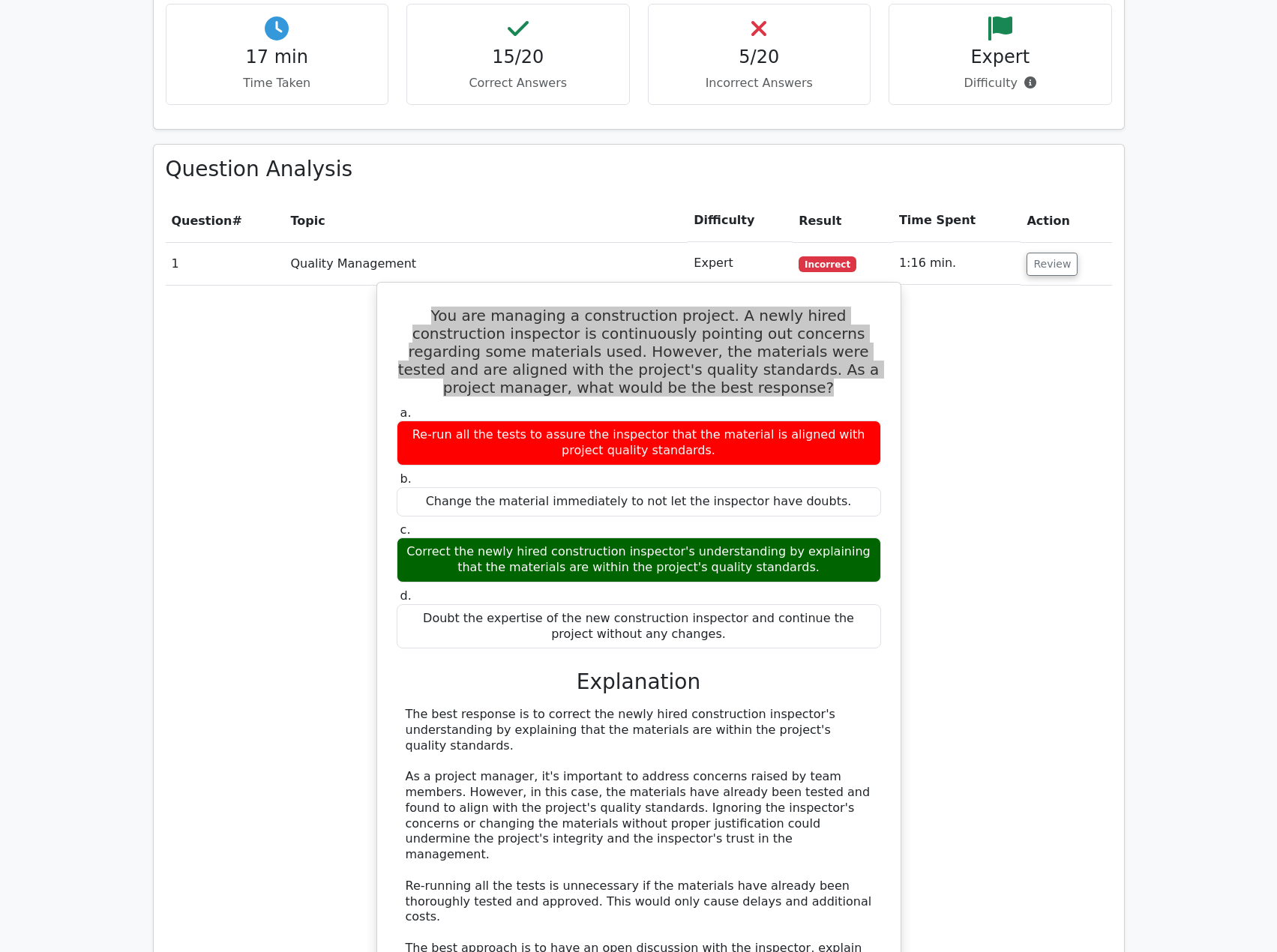
scroll to position [1424, 0]
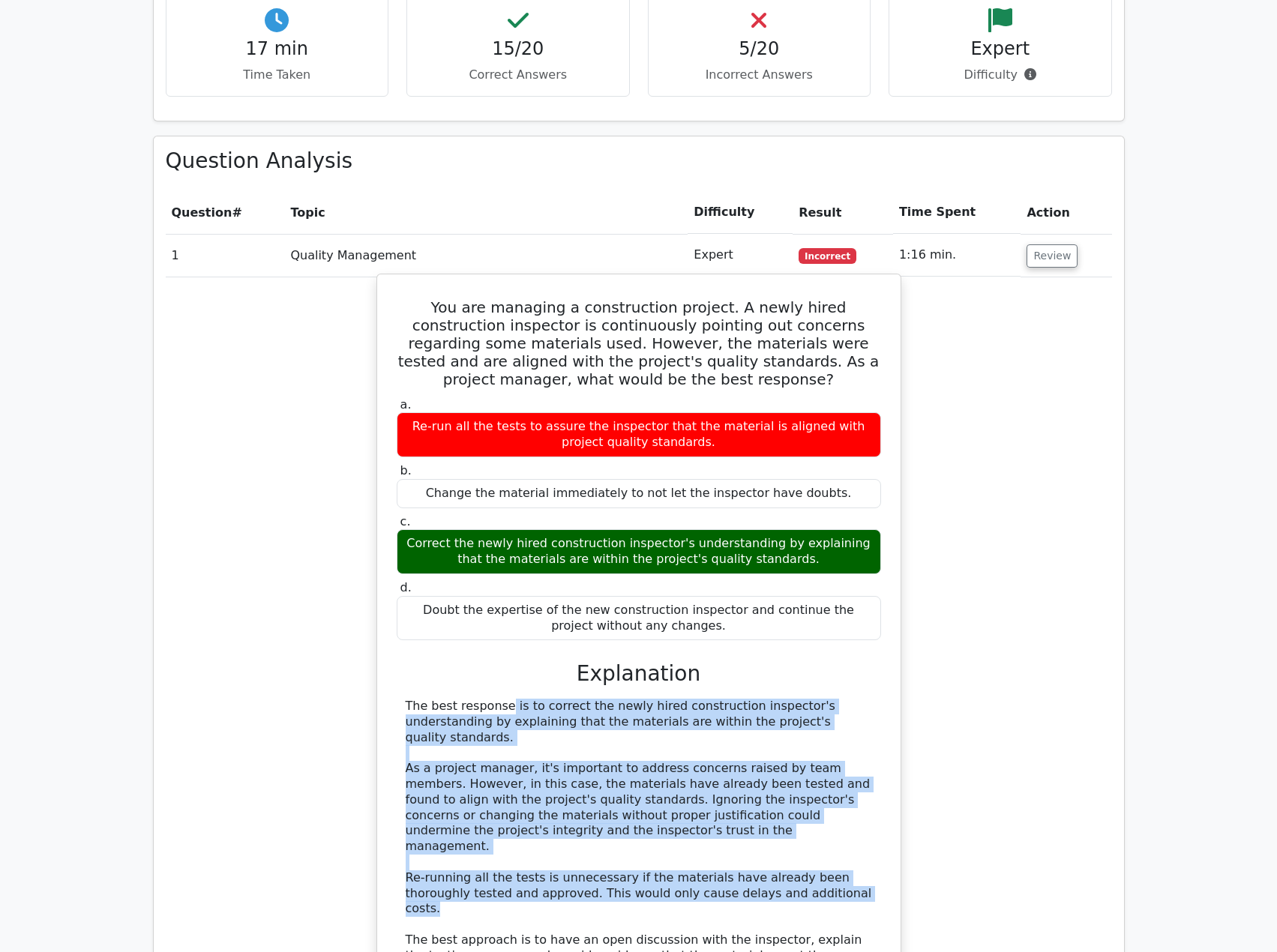
drag, startPoint x: 401, startPoint y: 649, endPoint x: 817, endPoint y: 813, distance: 447.2
click at [817, 813] on div "The best response is to correct the newly hired construction inspector's unders…" at bounding box center [638, 855] width 484 height 312
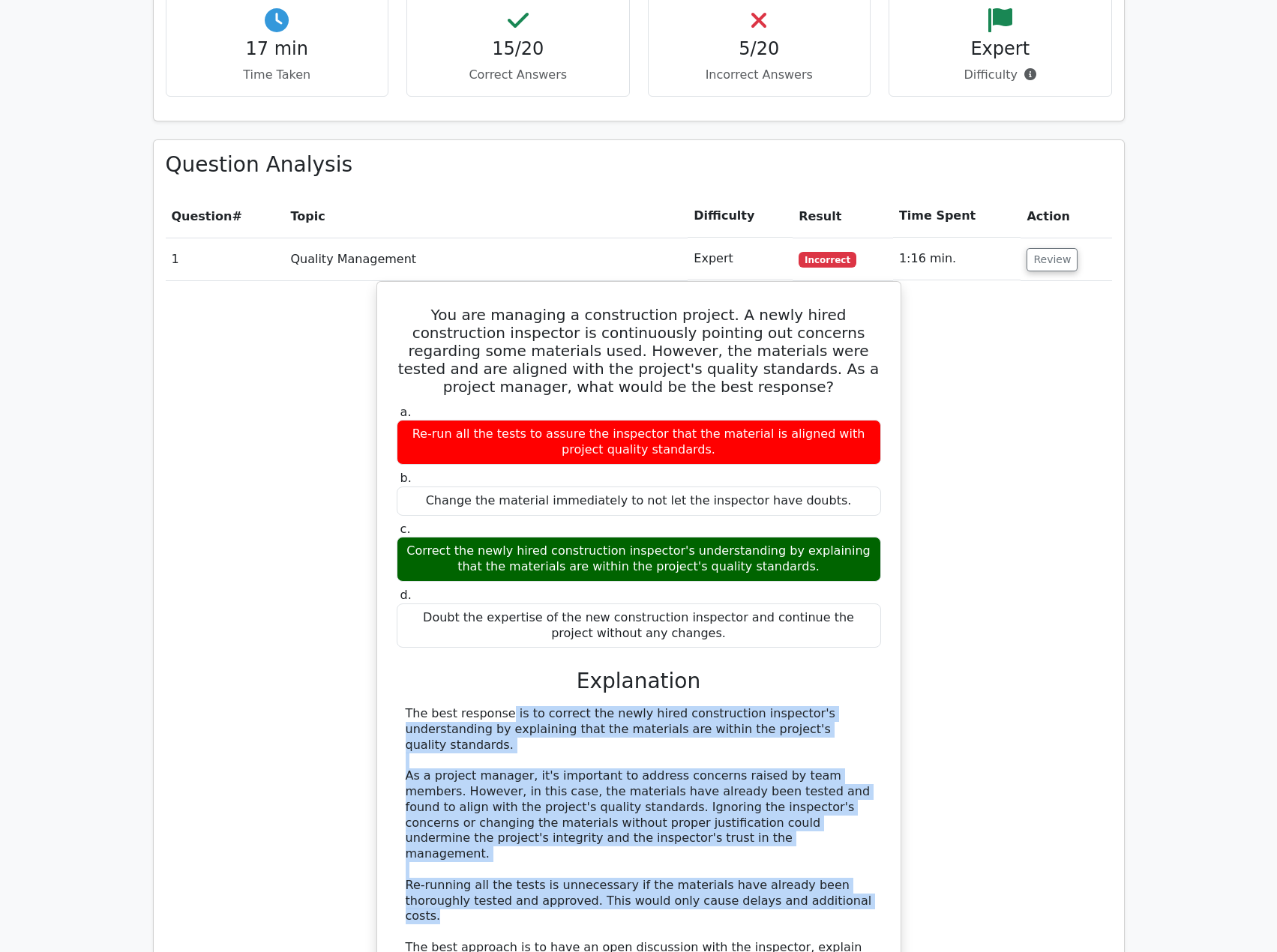
copy div "The best response is to correct the newly hired construction inspector's unders…"
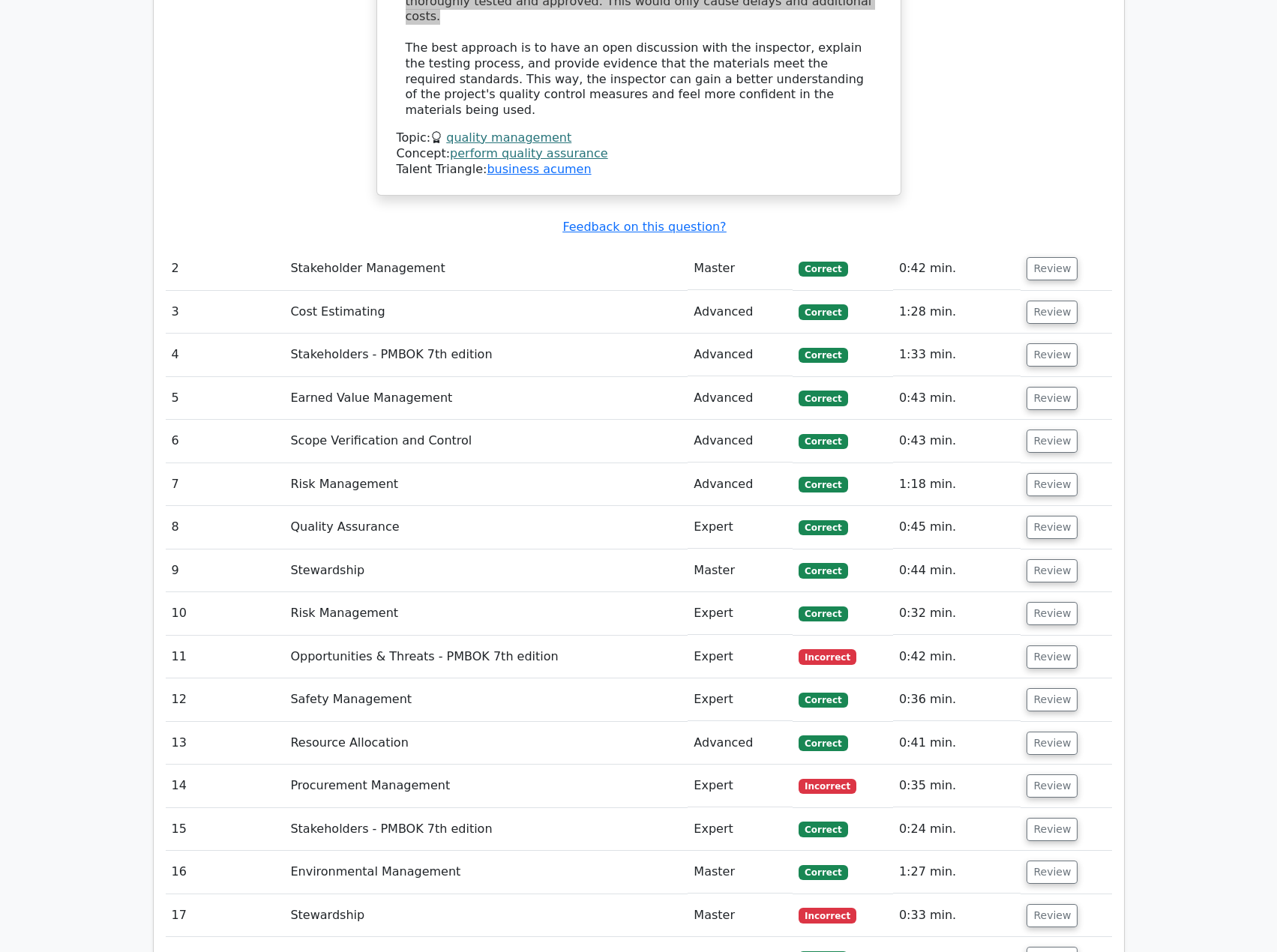
scroll to position [2324, 0]
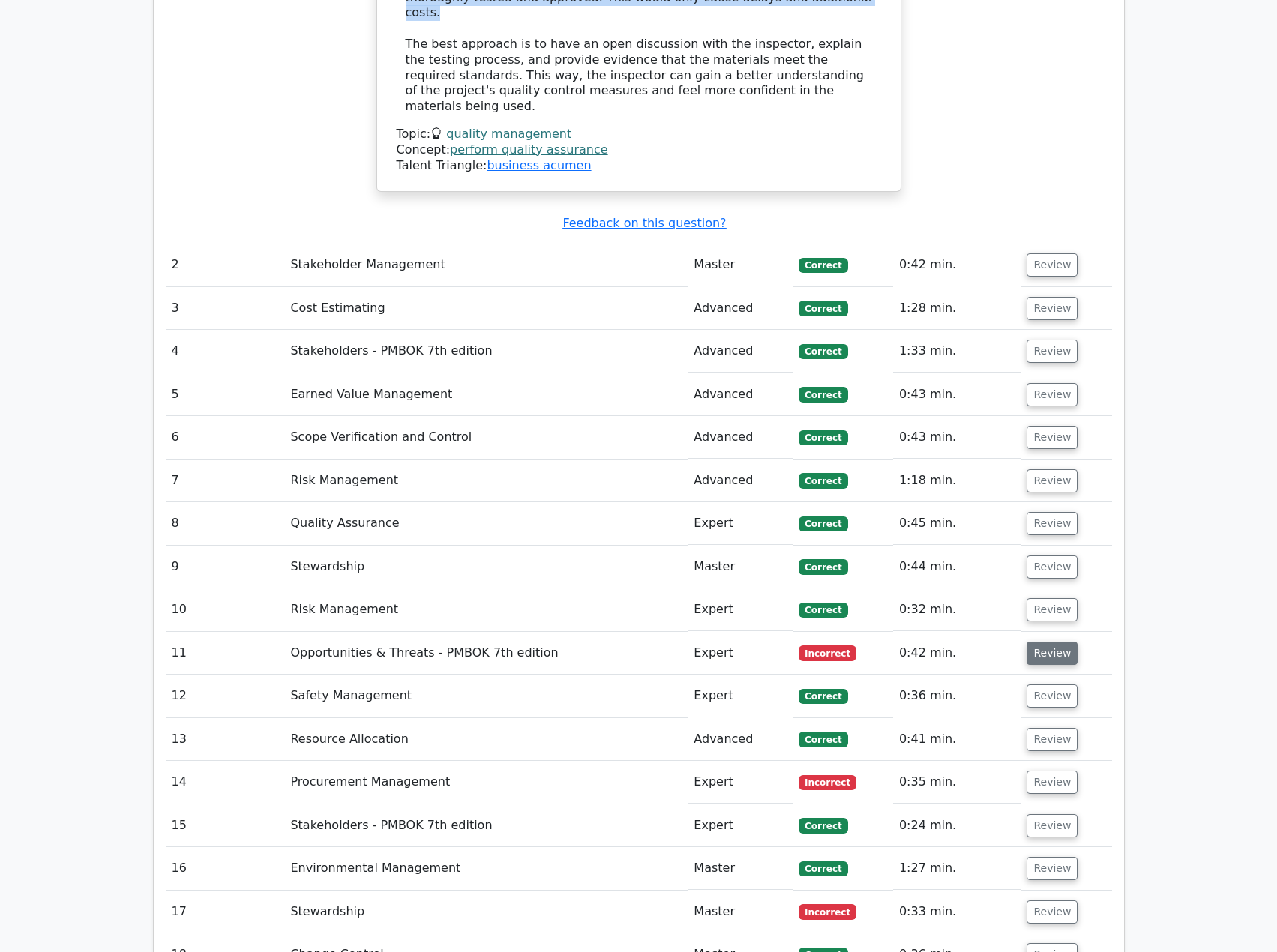
click at [1047, 642] on button "Review" at bounding box center [1052, 653] width 51 height 24
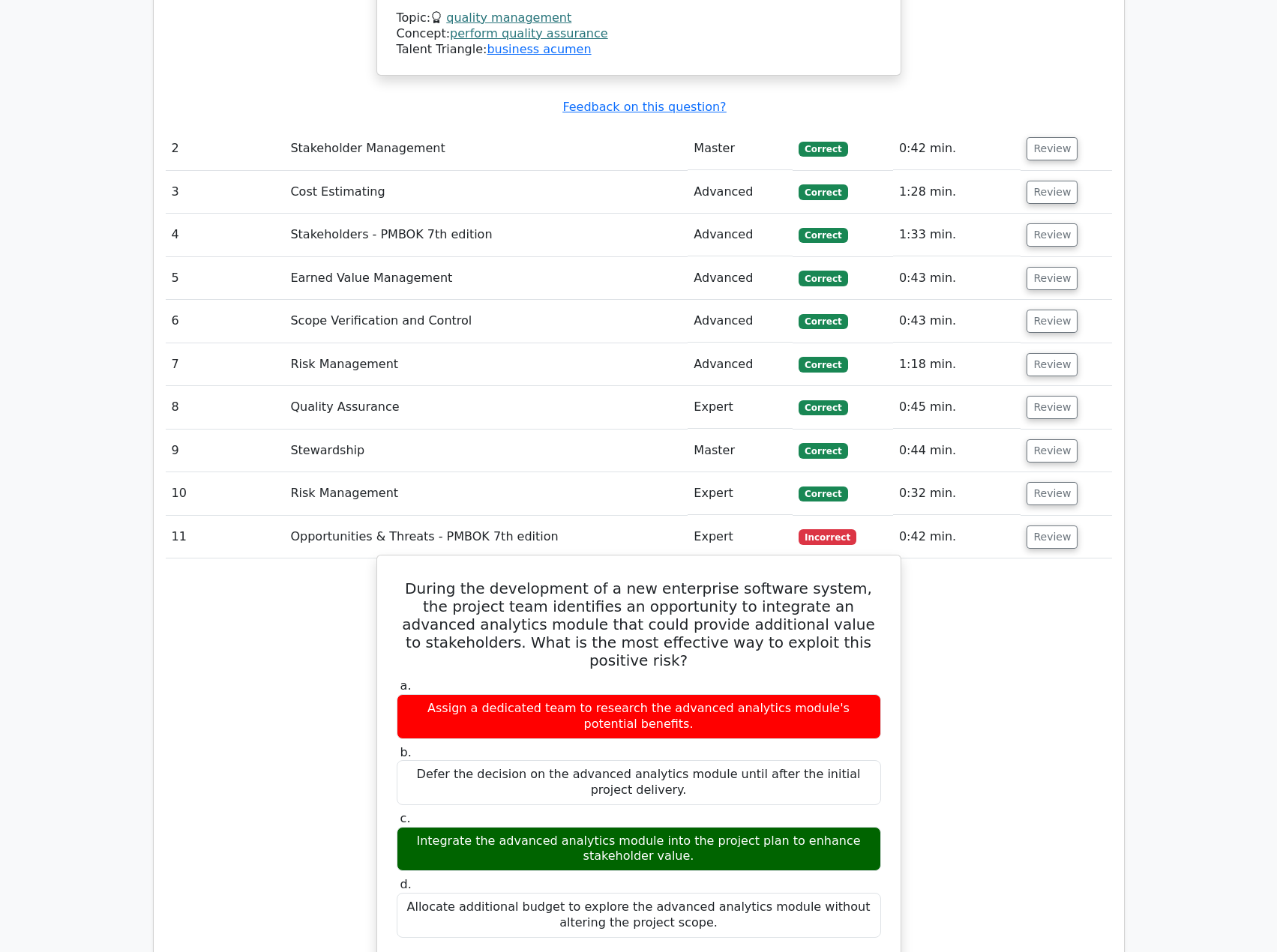
scroll to position [2474, 0]
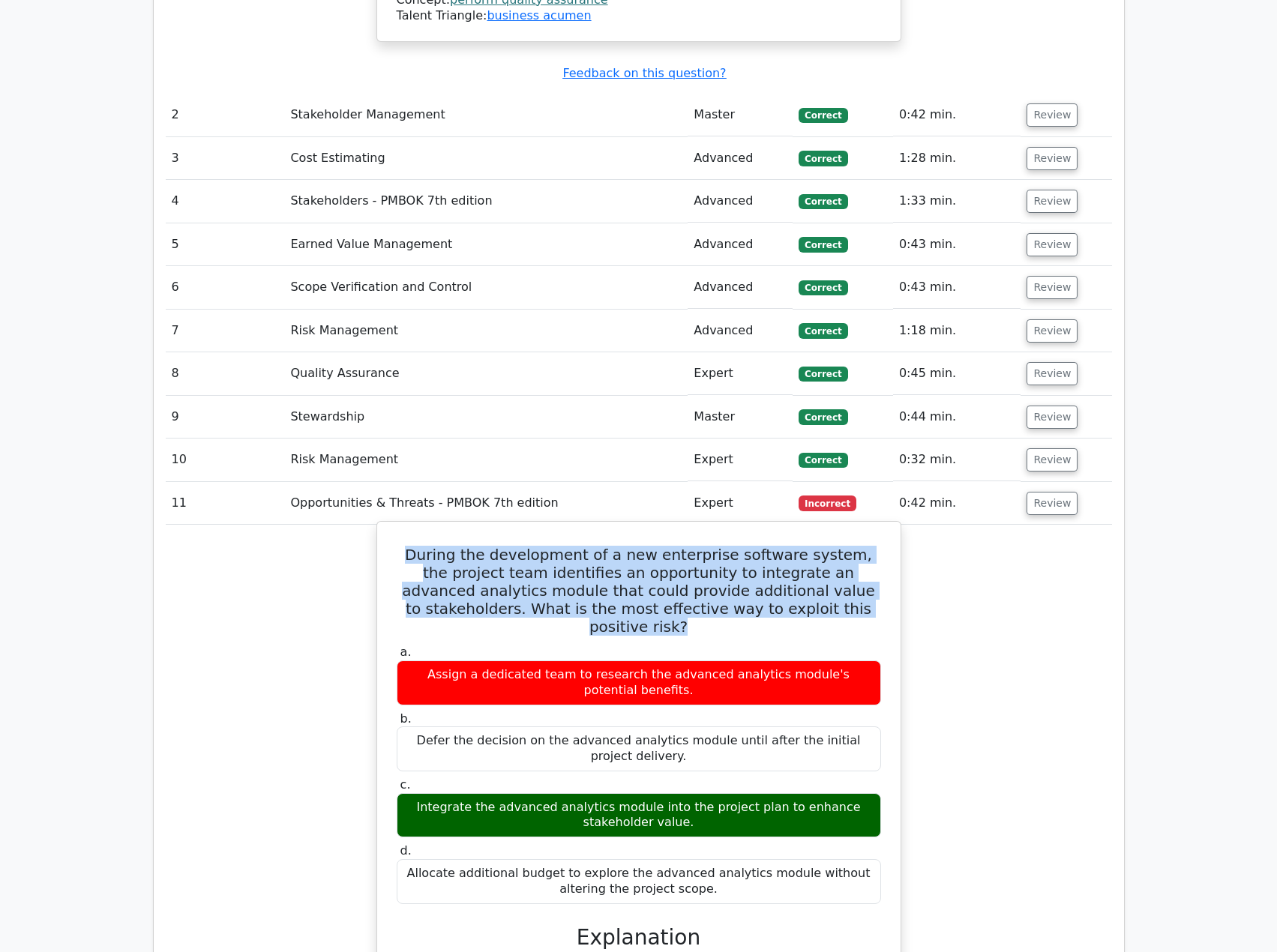
drag, startPoint x: 421, startPoint y: 435, endPoint x: 839, endPoint y: 490, distance: 421.6
click at [839, 546] on h5 "During the development of a new enterprise software system, the project team id…" at bounding box center [638, 590] width 488 height 90
copy h5 "During the development of a new enterprise software system, the project team id…"
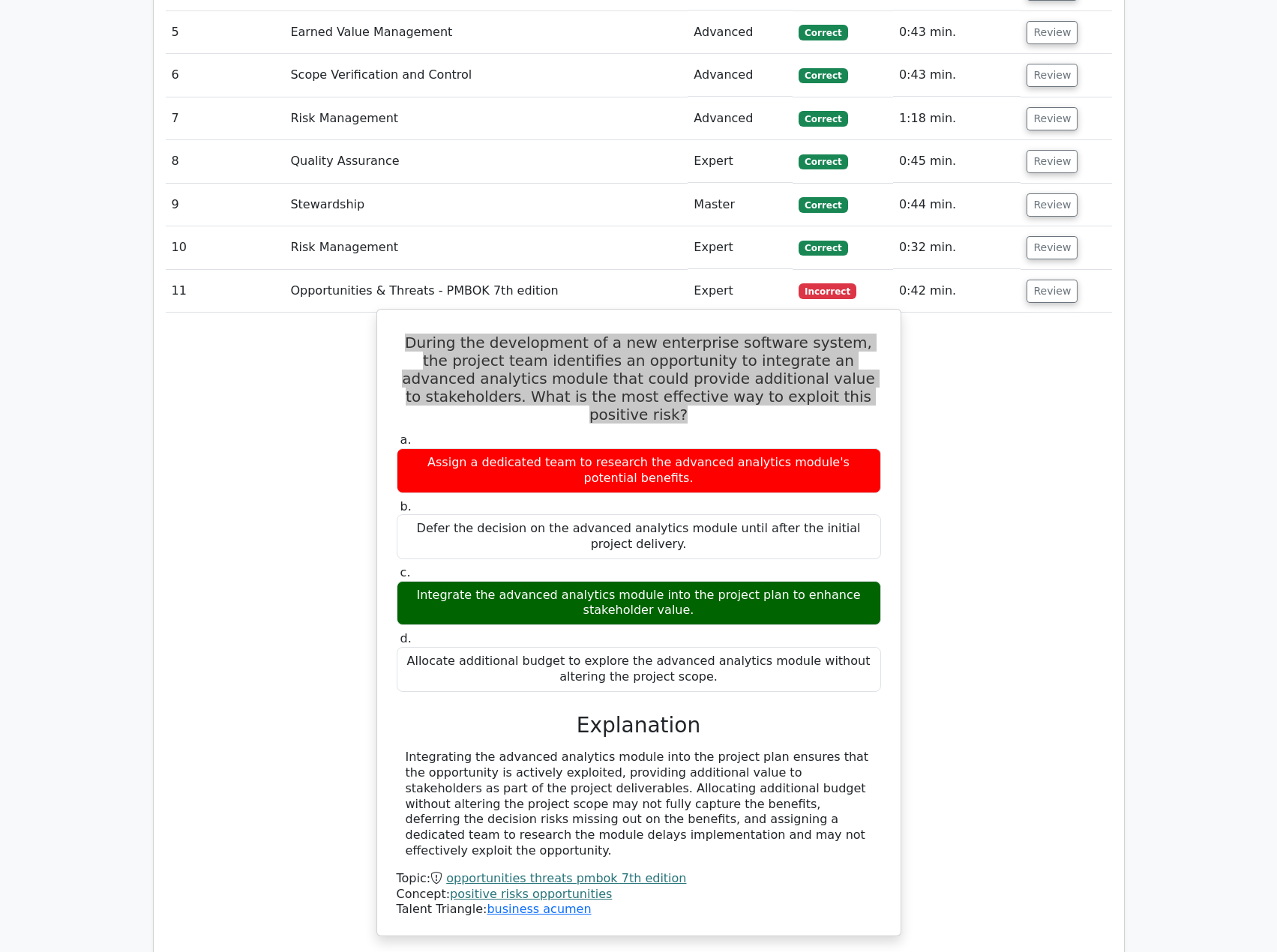
scroll to position [2698, 0]
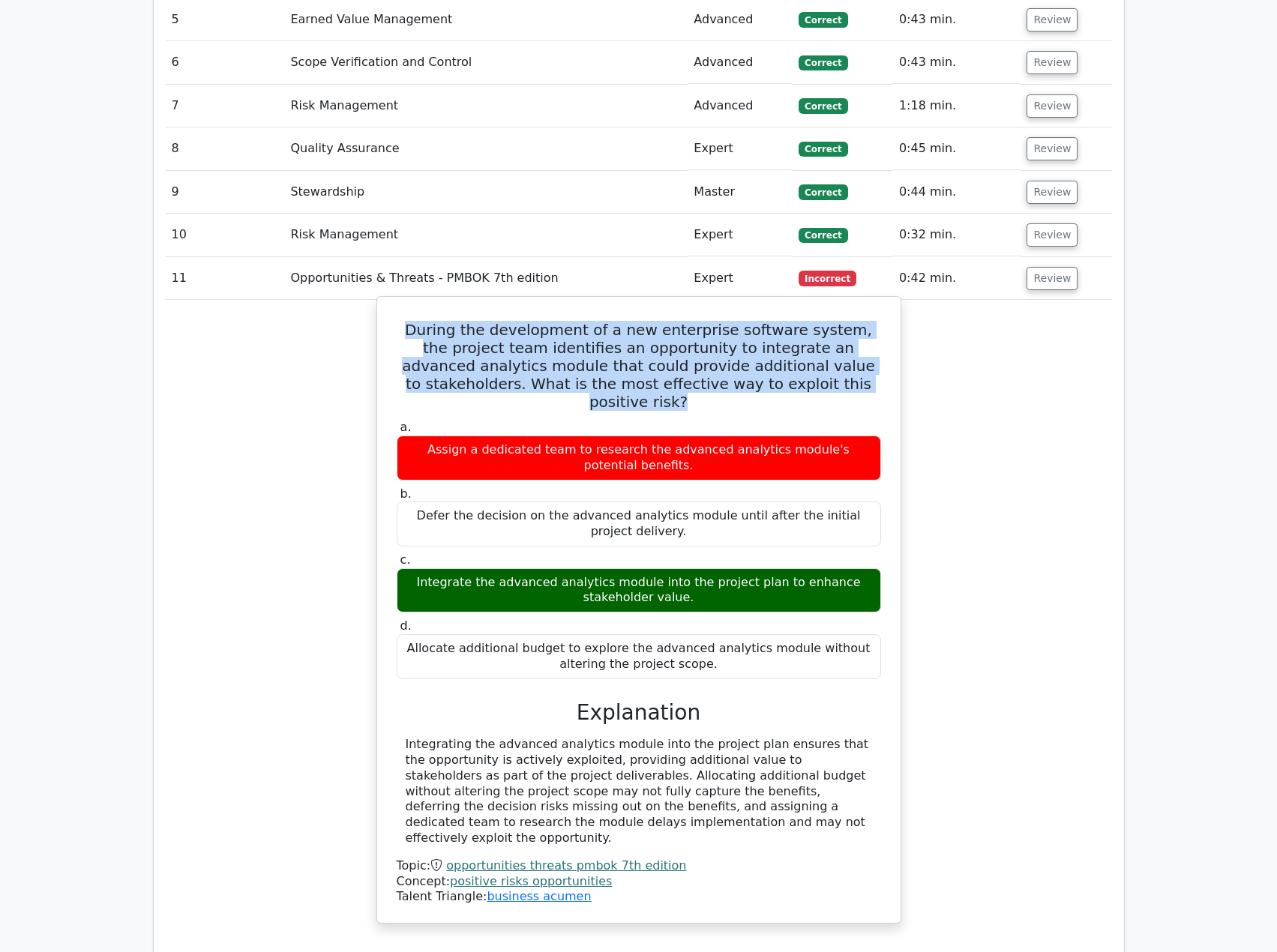
drag, startPoint x: 409, startPoint y: 611, endPoint x: 671, endPoint y: 683, distance: 271.7
click at [671, 737] on div "Integrating the advanced analytics module into the project plan ensures that th…" at bounding box center [638, 792] width 466 height 110
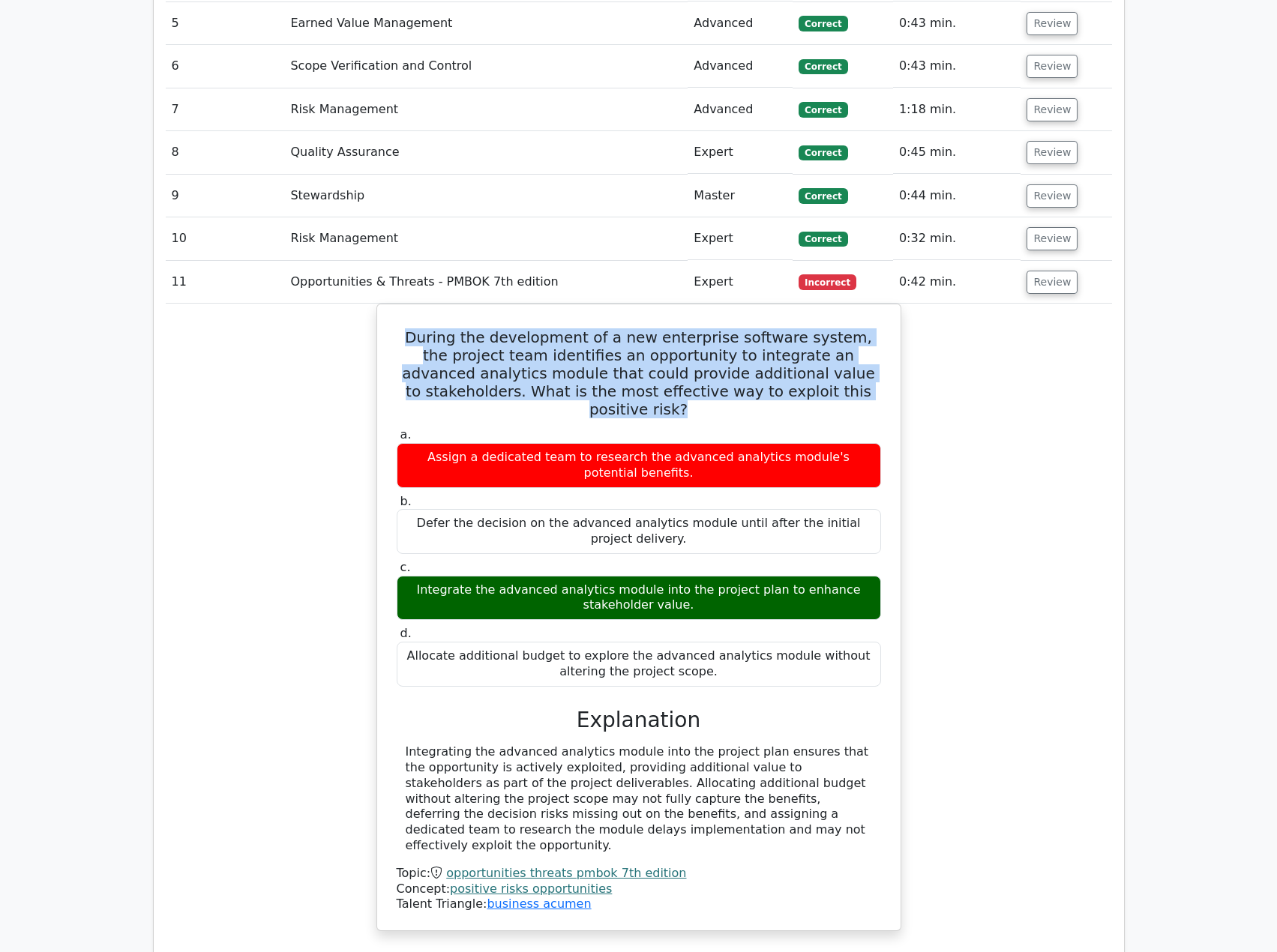
copy div "ntegrating the advanced analytics module into the project plan ensures that the…"
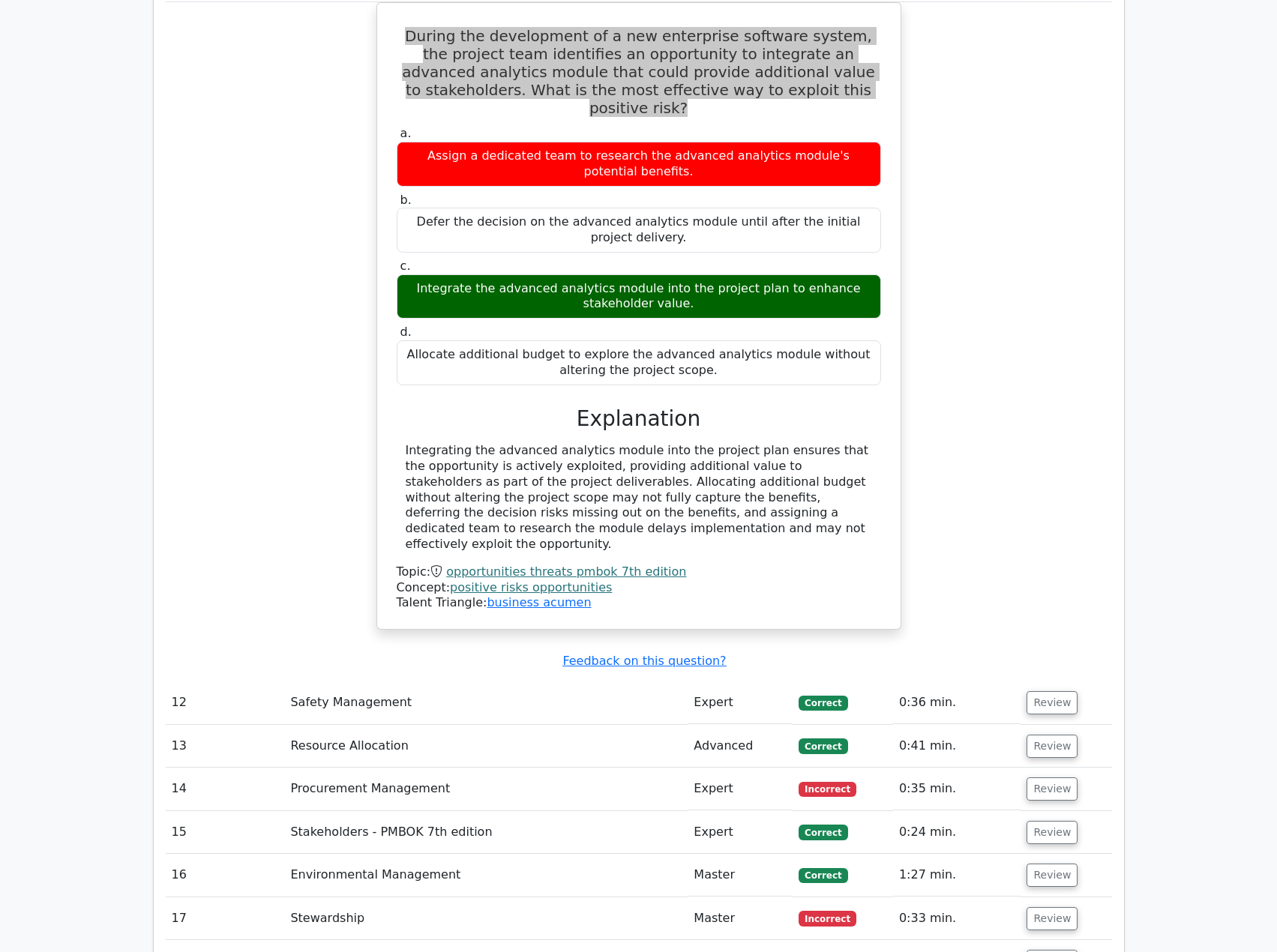
scroll to position [2999, 0]
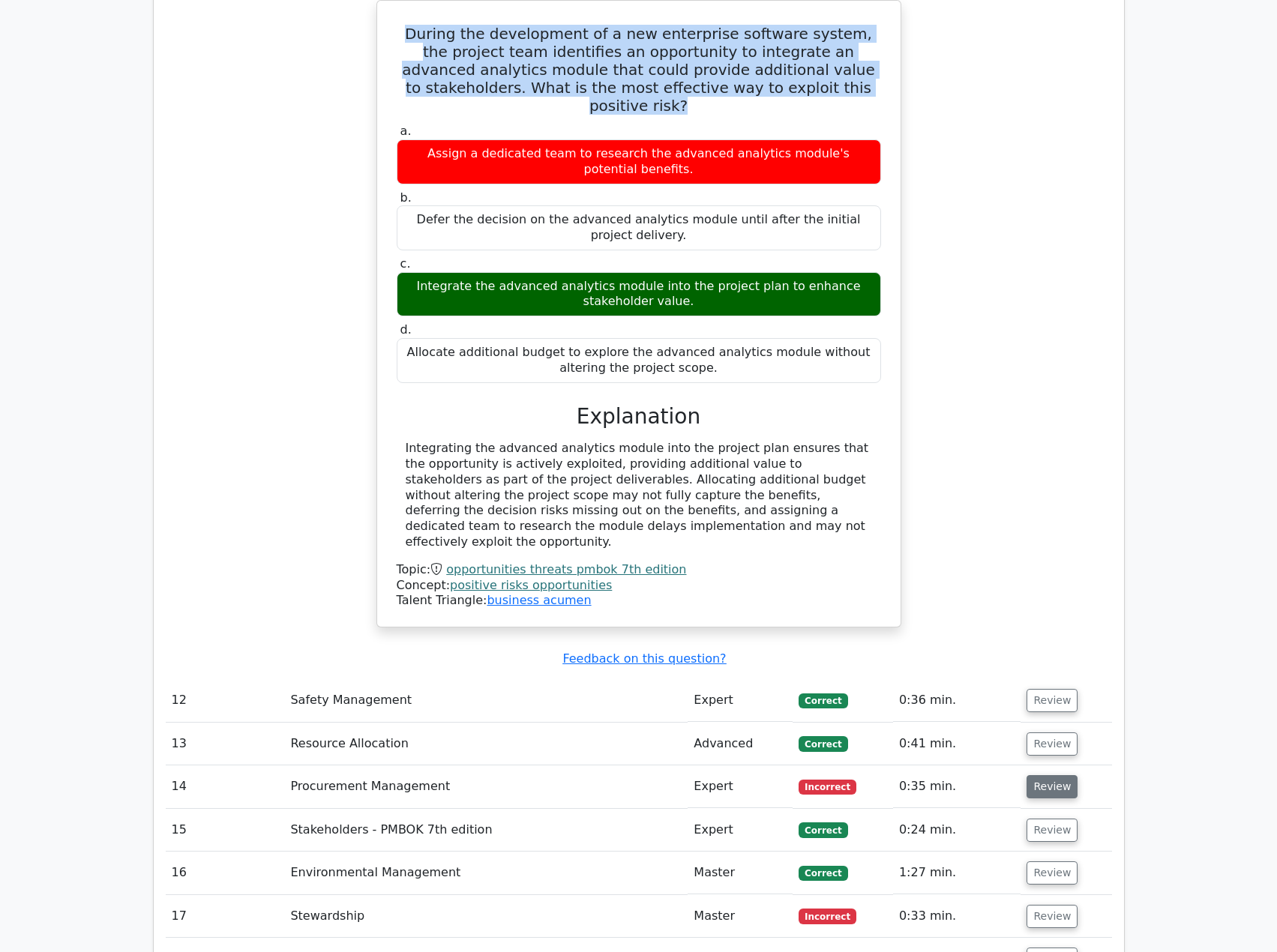
click at [1034, 775] on button "Review" at bounding box center [1052, 787] width 51 height 24
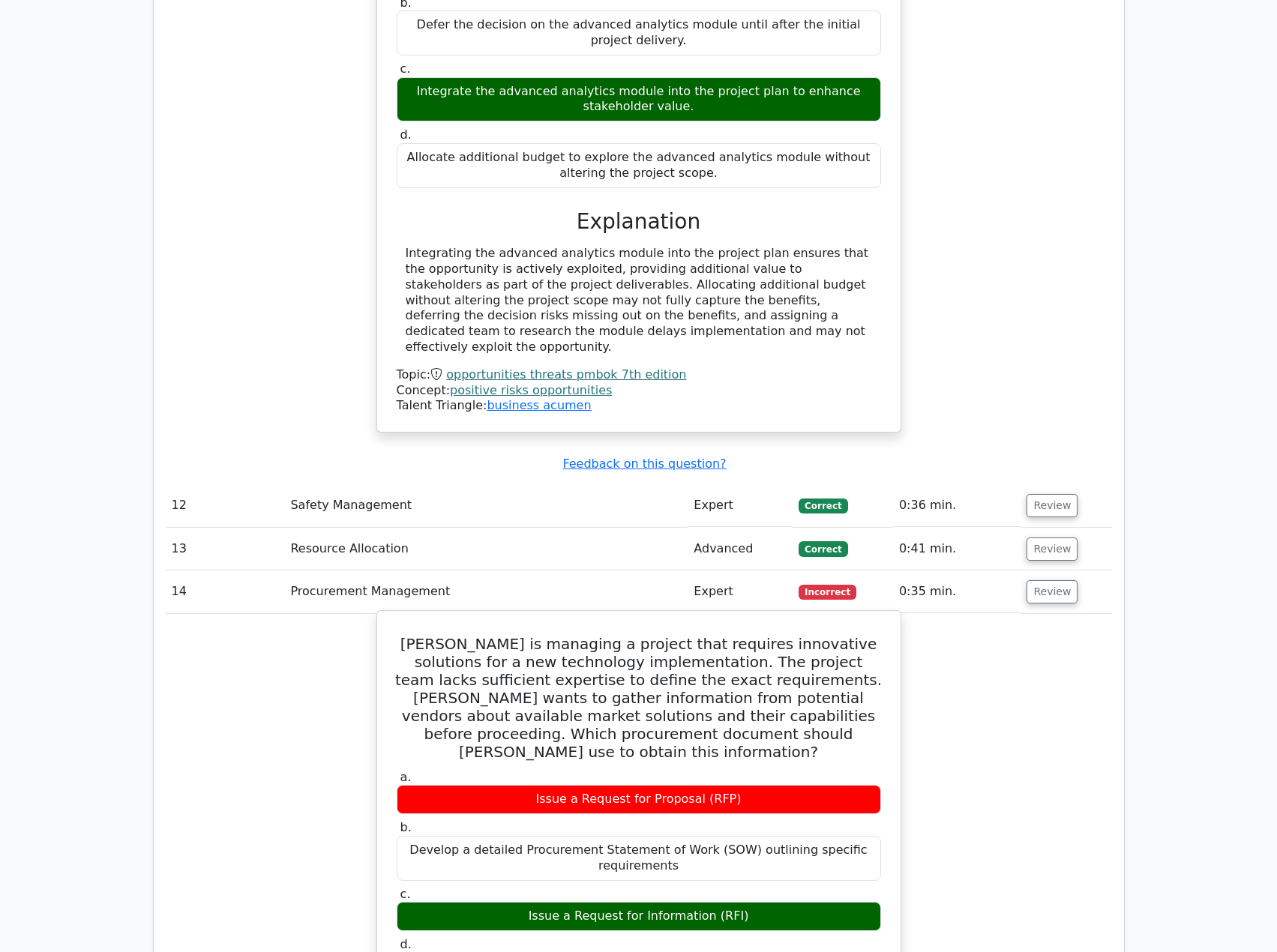
scroll to position [3299, 0]
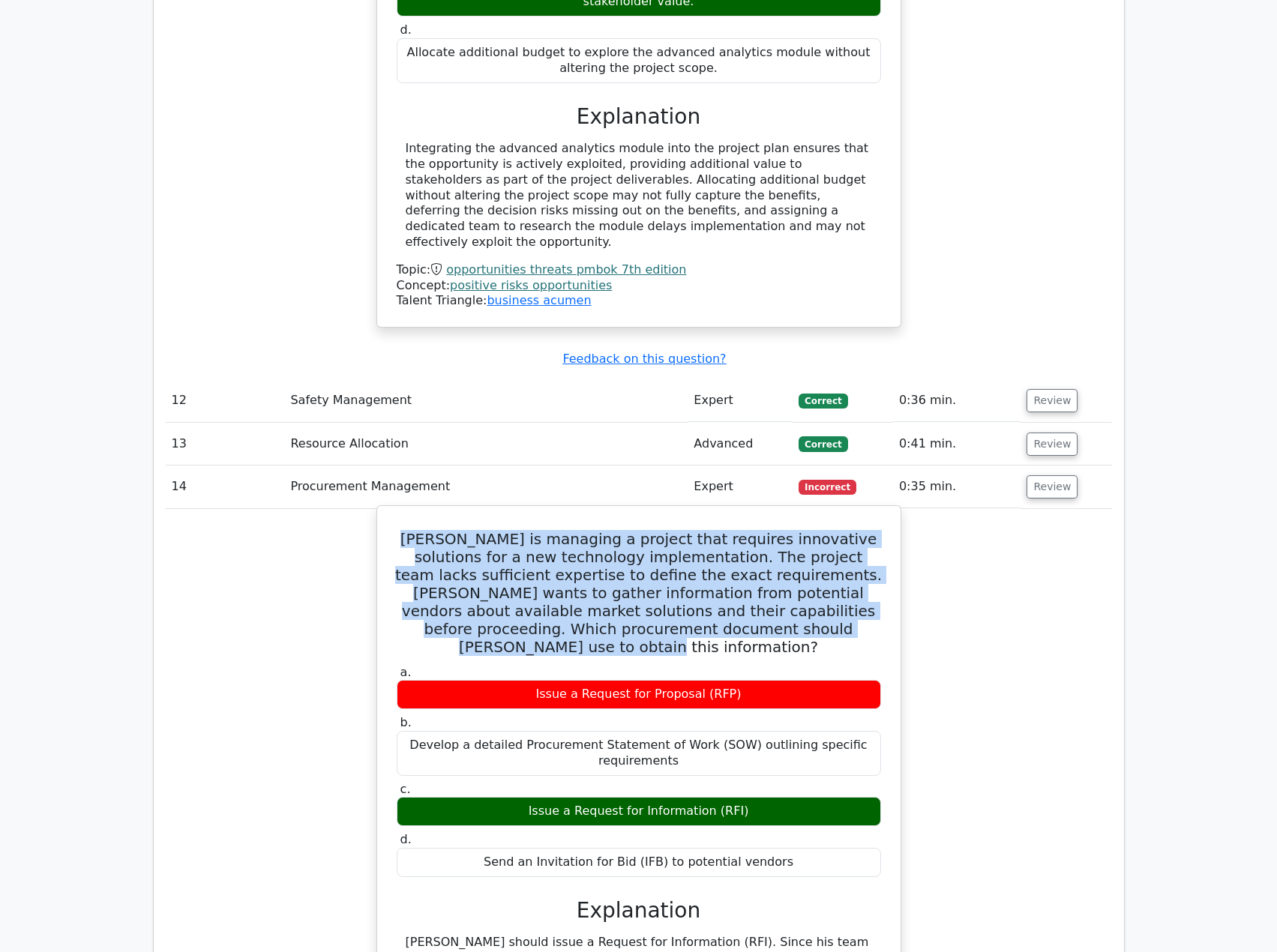
drag, startPoint x: 405, startPoint y: 390, endPoint x: 832, endPoint y: 480, distance: 436.4
click at [832, 530] on h5 "Michael is managing a project that requires innovative solutions for a new tech…" at bounding box center [638, 593] width 488 height 126
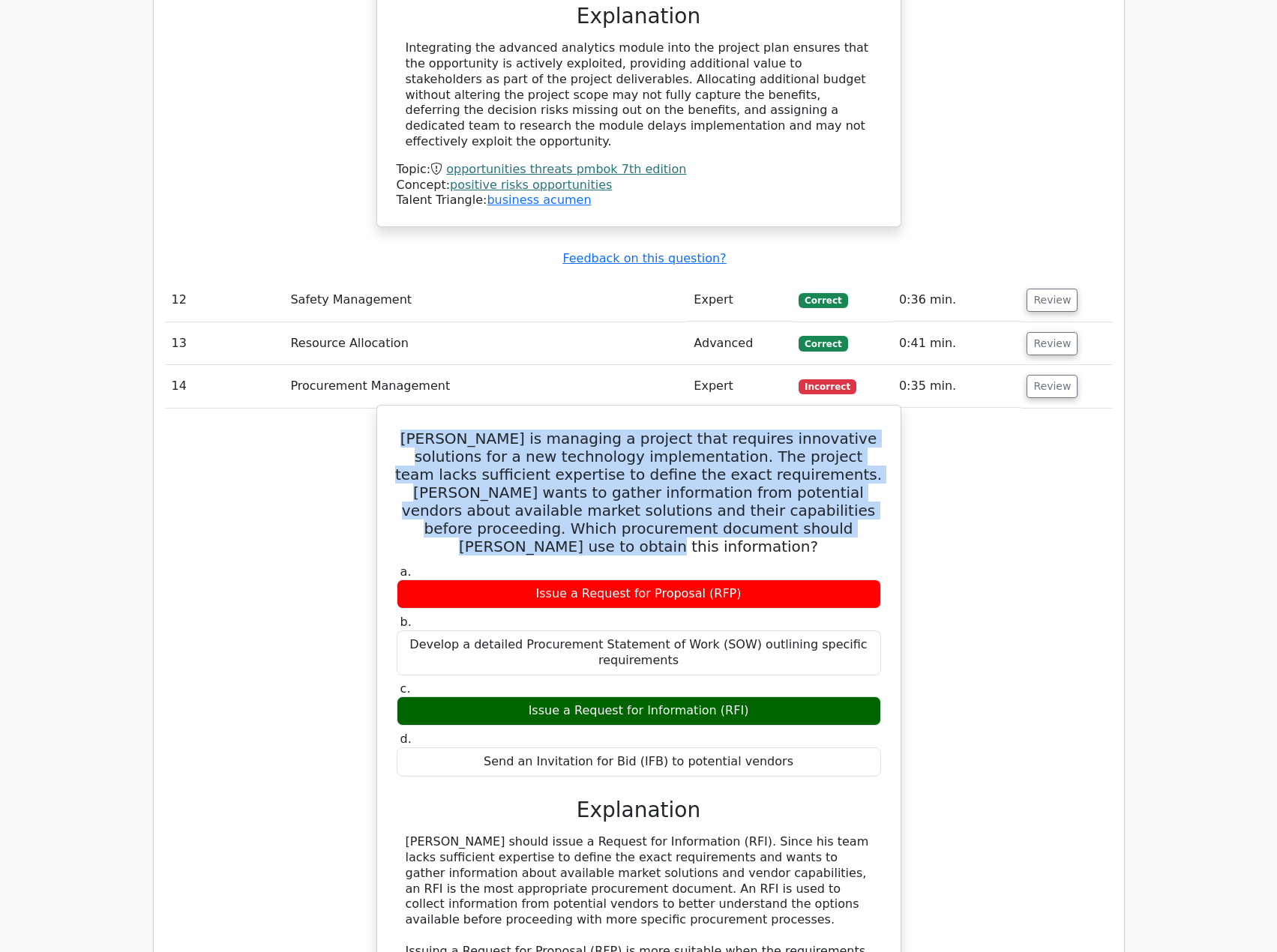
scroll to position [3448, 0]
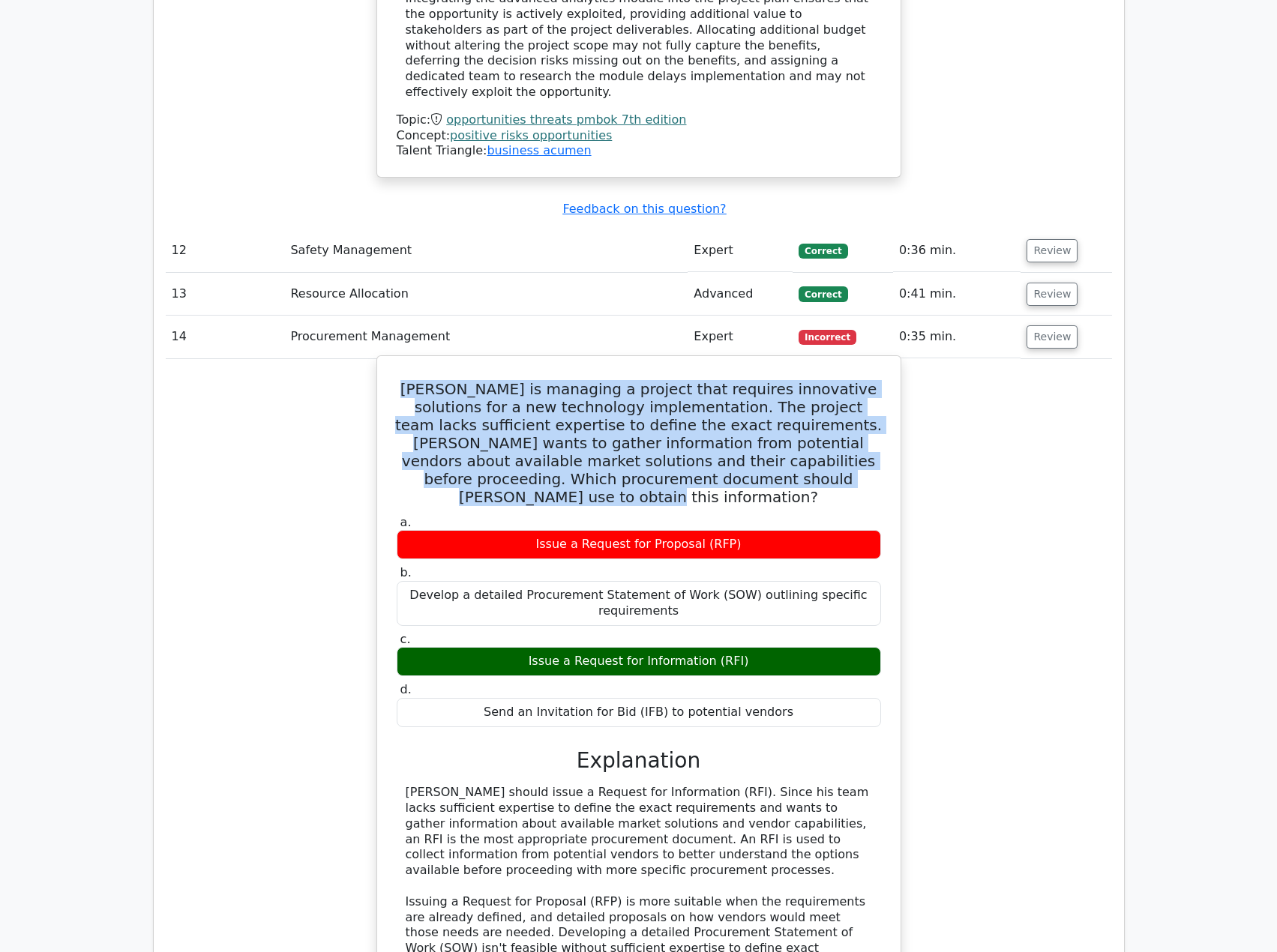
copy h5 "Michael is managing a project that requires innovative solutions for a new tech…"
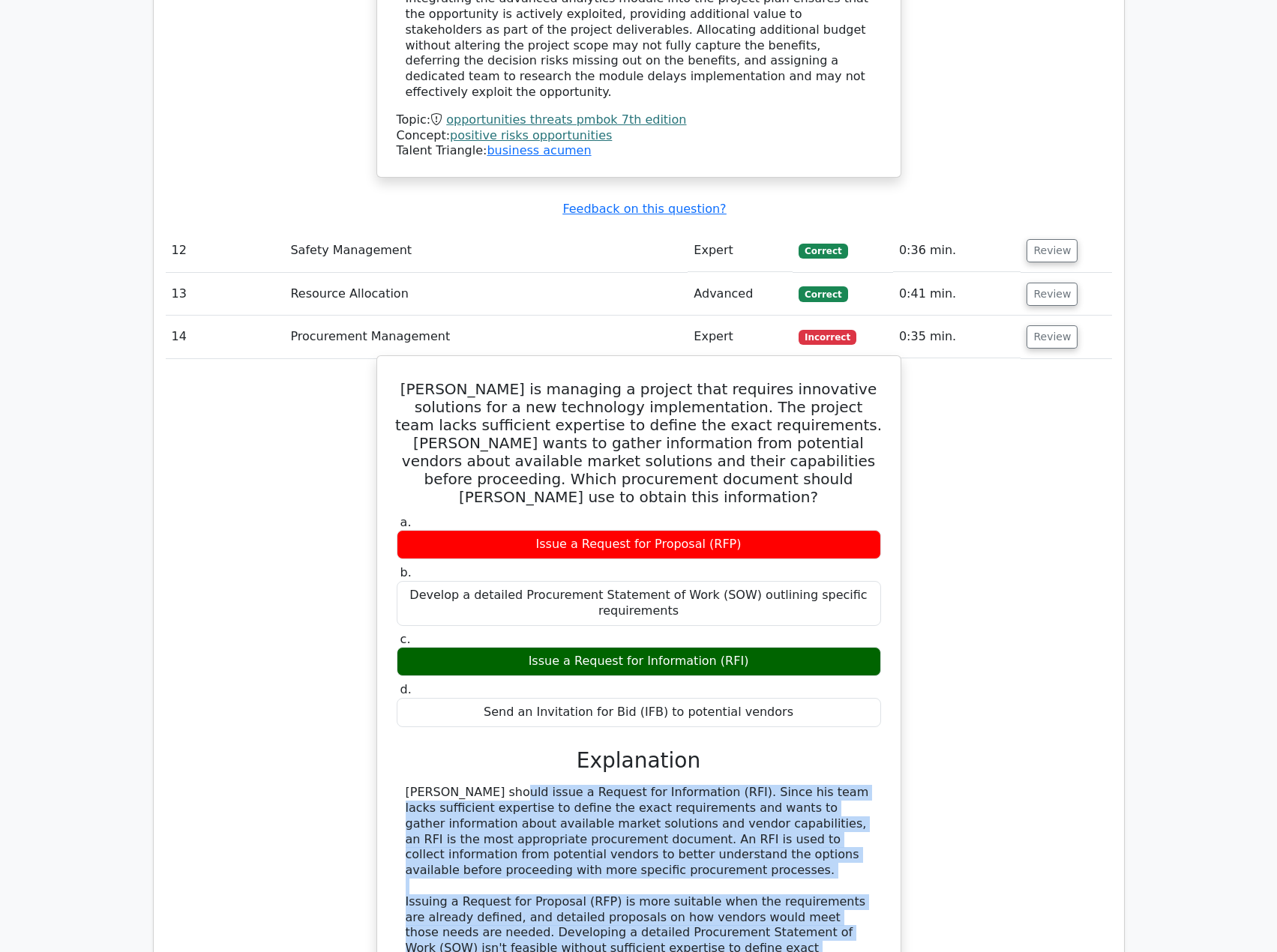
drag, startPoint x: 407, startPoint y: 623, endPoint x: 678, endPoint y: 811, distance: 329.8
click at [678, 811] on div "Michael should issue a Request for Information (RFI). Since his team lacks suff…" at bounding box center [638, 894] width 466 height 218
copy div "Michael should issue a Request for Information (RFI). Since his team lacks suff…"
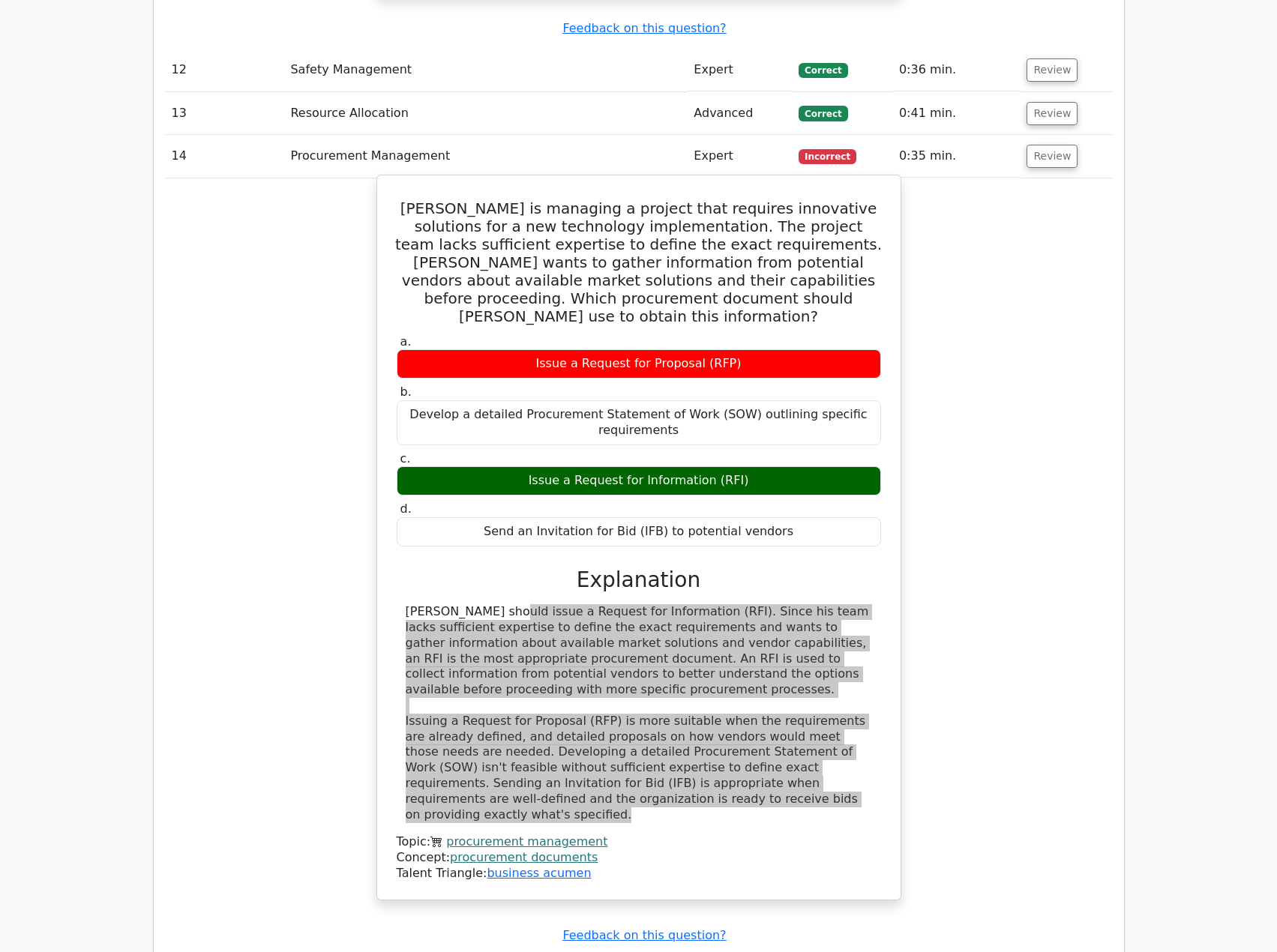
scroll to position [3823, 0]
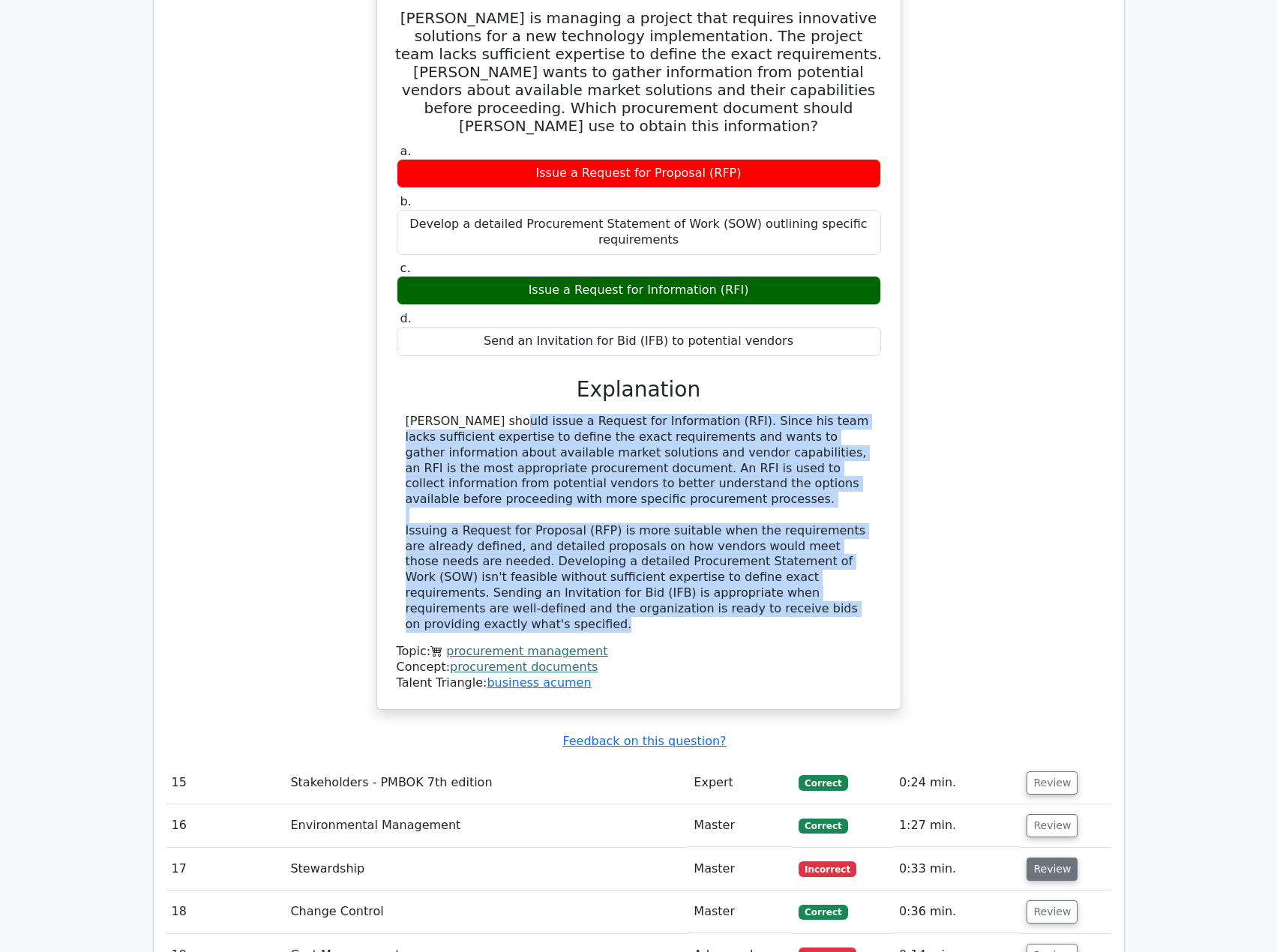
click at [1055, 858] on button "Review" at bounding box center [1052, 869] width 51 height 24
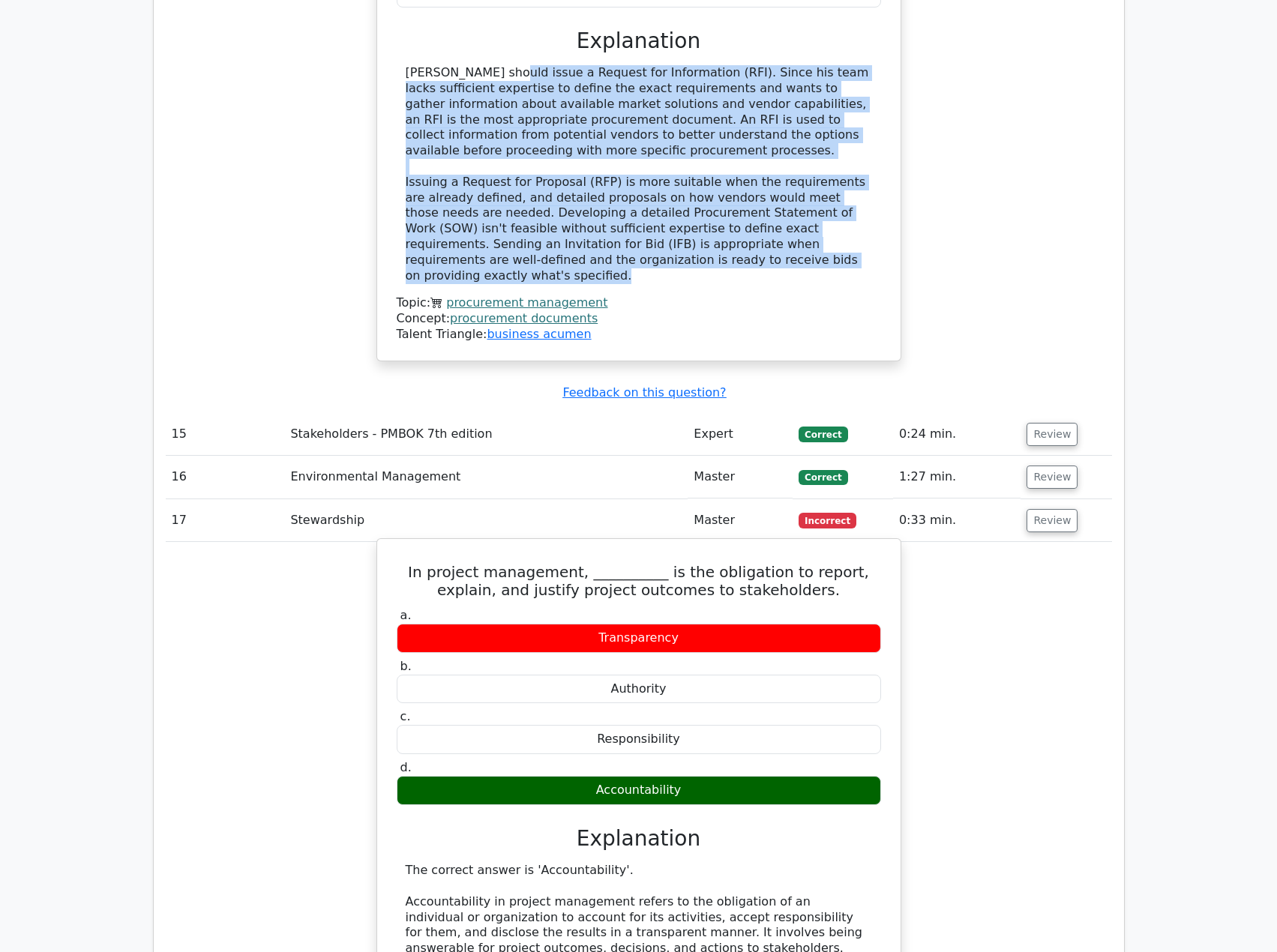
scroll to position [4198, 0]
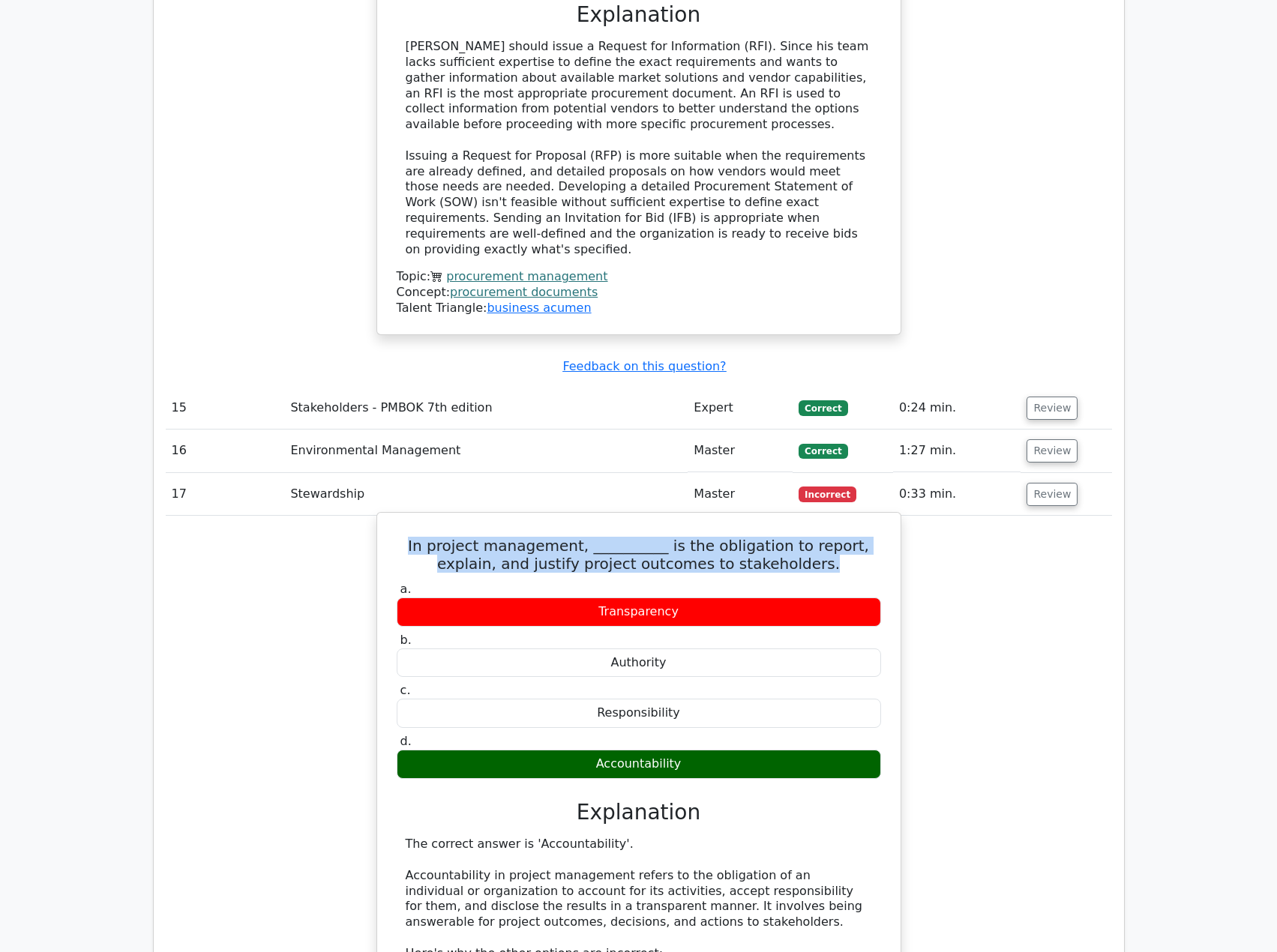
drag, startPoint x: 402, startPoint y: 362, endPoint x: 802, endPoint y: 384, distance: 400.6
click at [802, 537] on h5 "In project management, __________ is the obligation to report, explain, and jus…" at bounding box center [638, 555] width 488 height 36
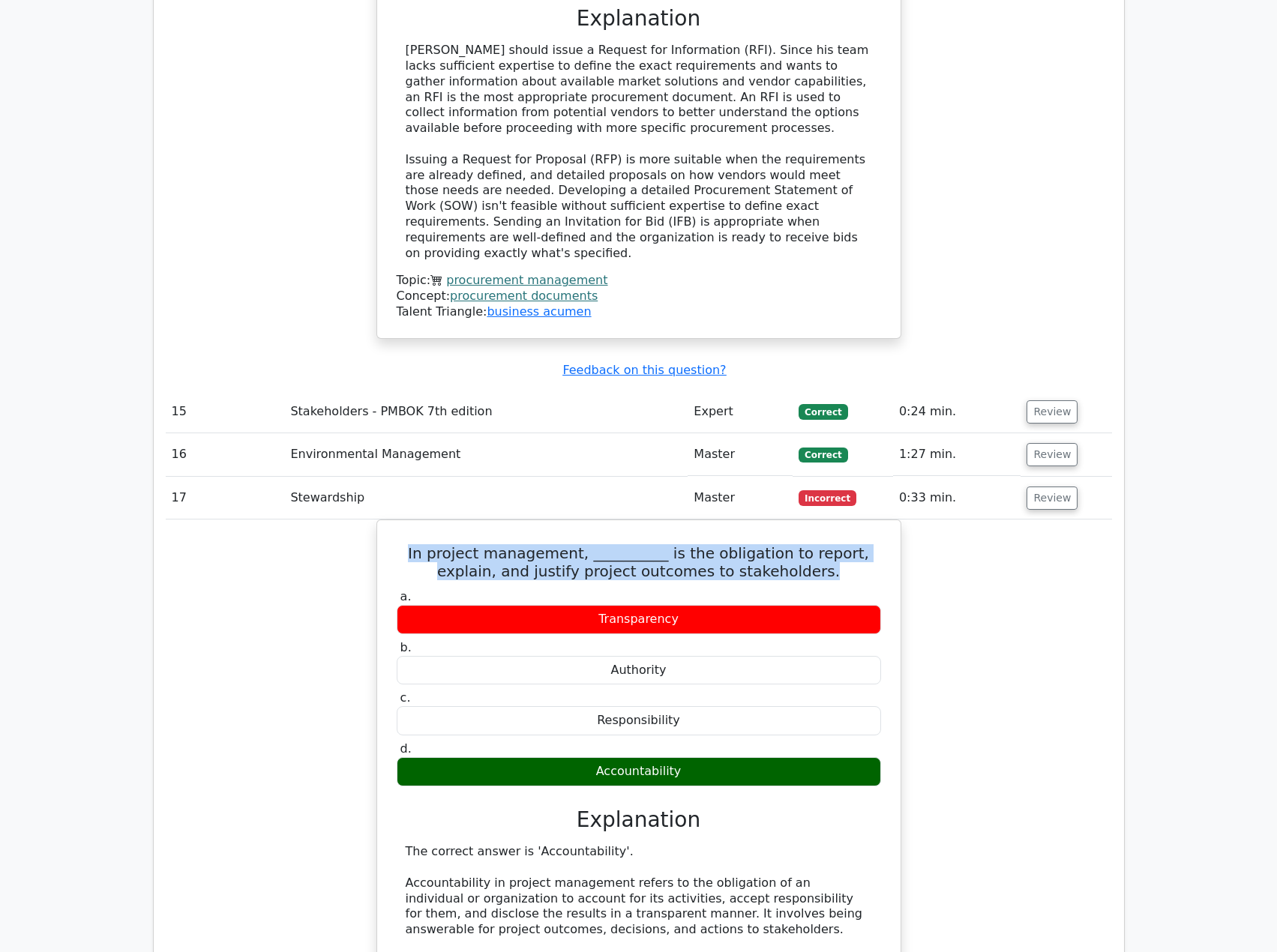
copy h5 "In project management, __________ is the obligation to report, explain, and jus…"
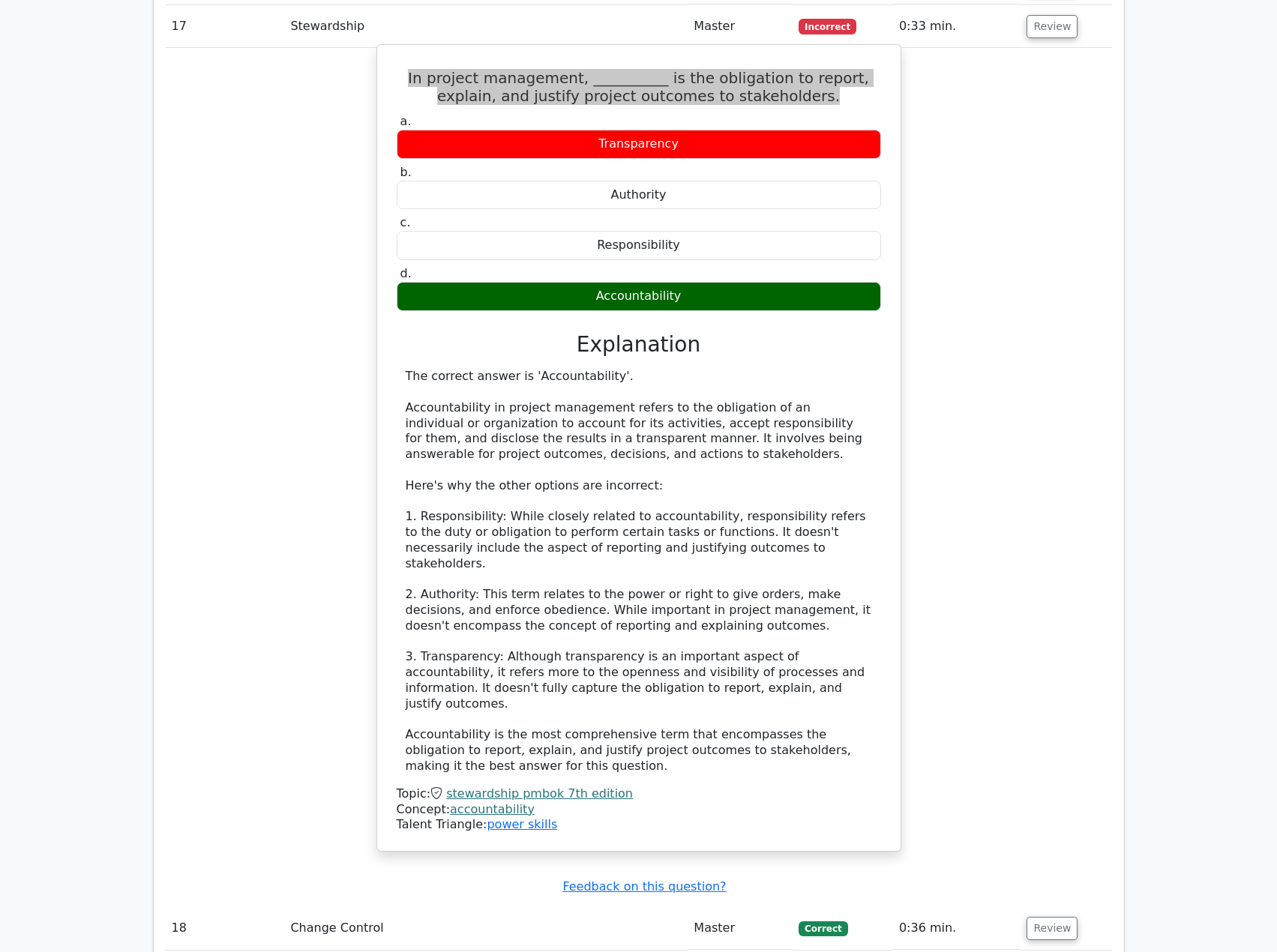
scroll to position [4723, 0]
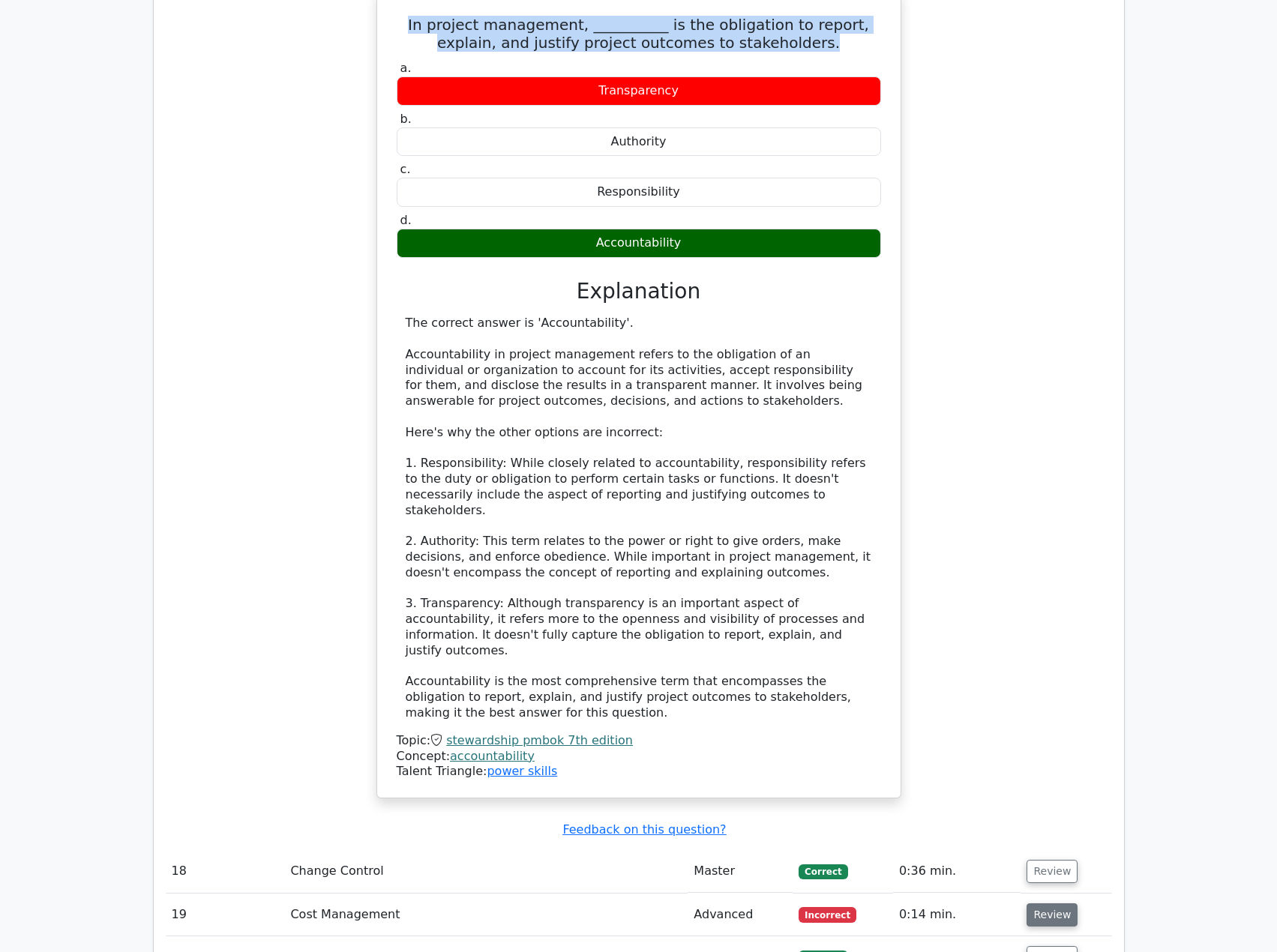
click at [1031, 903] on button "Review" at bounding box center [1052, 915] width 51 height 24
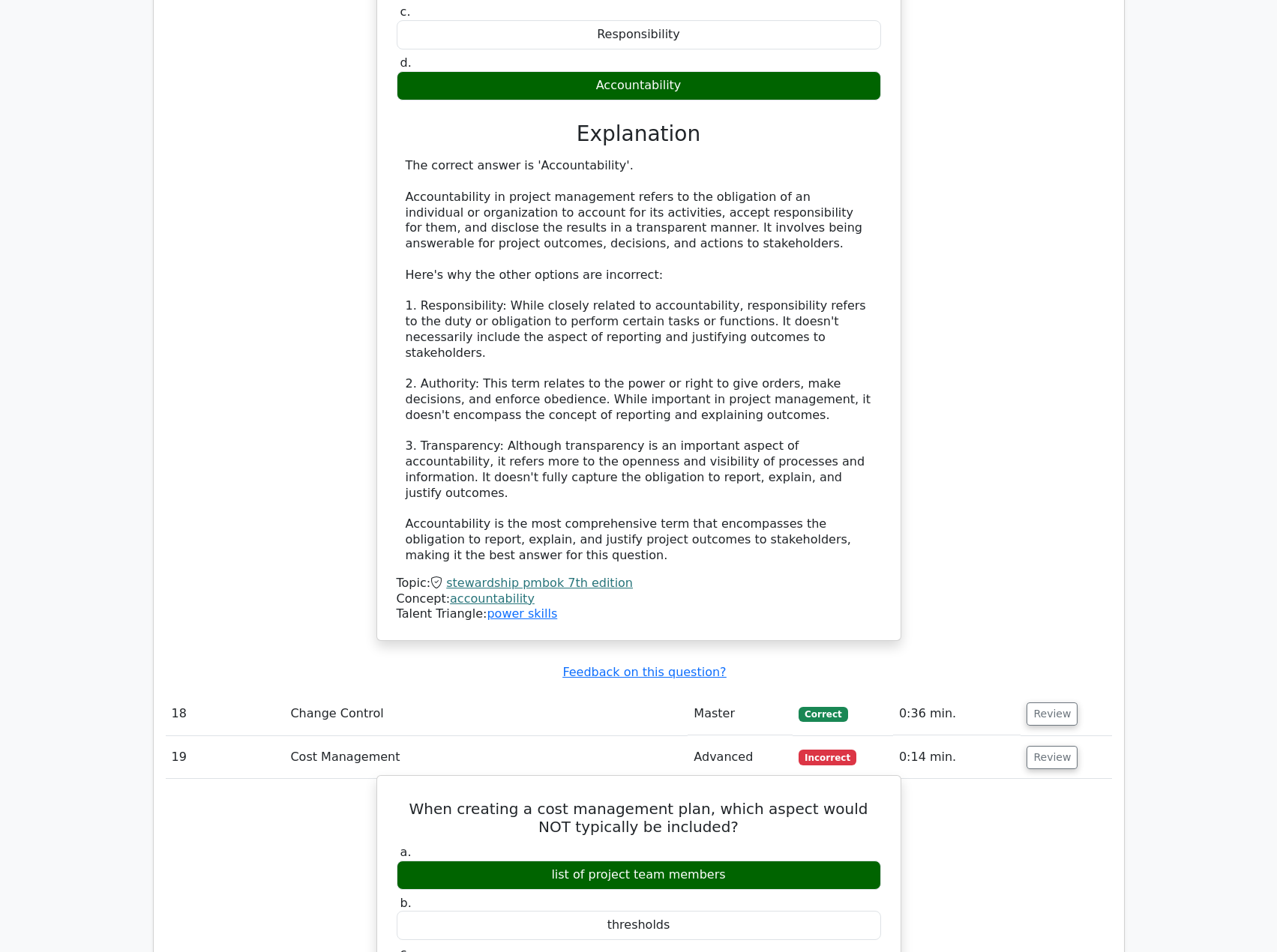
scroll to position [4947, 0]
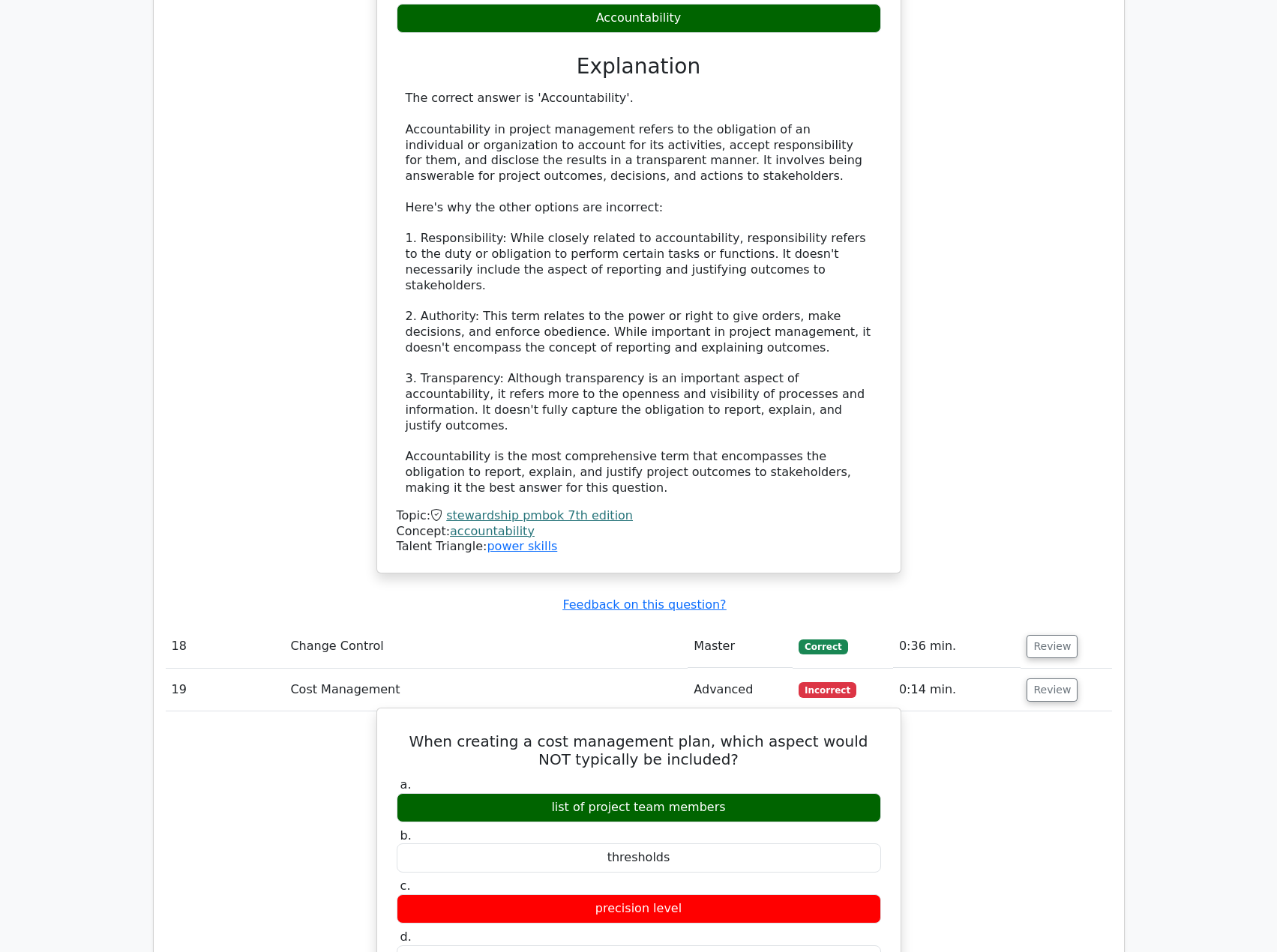
click at [578, 733] on h5 "When creating a cost management plan, which aspect would NOT typically be inclu…" at bounding box center [638, 750] width 488 height 36
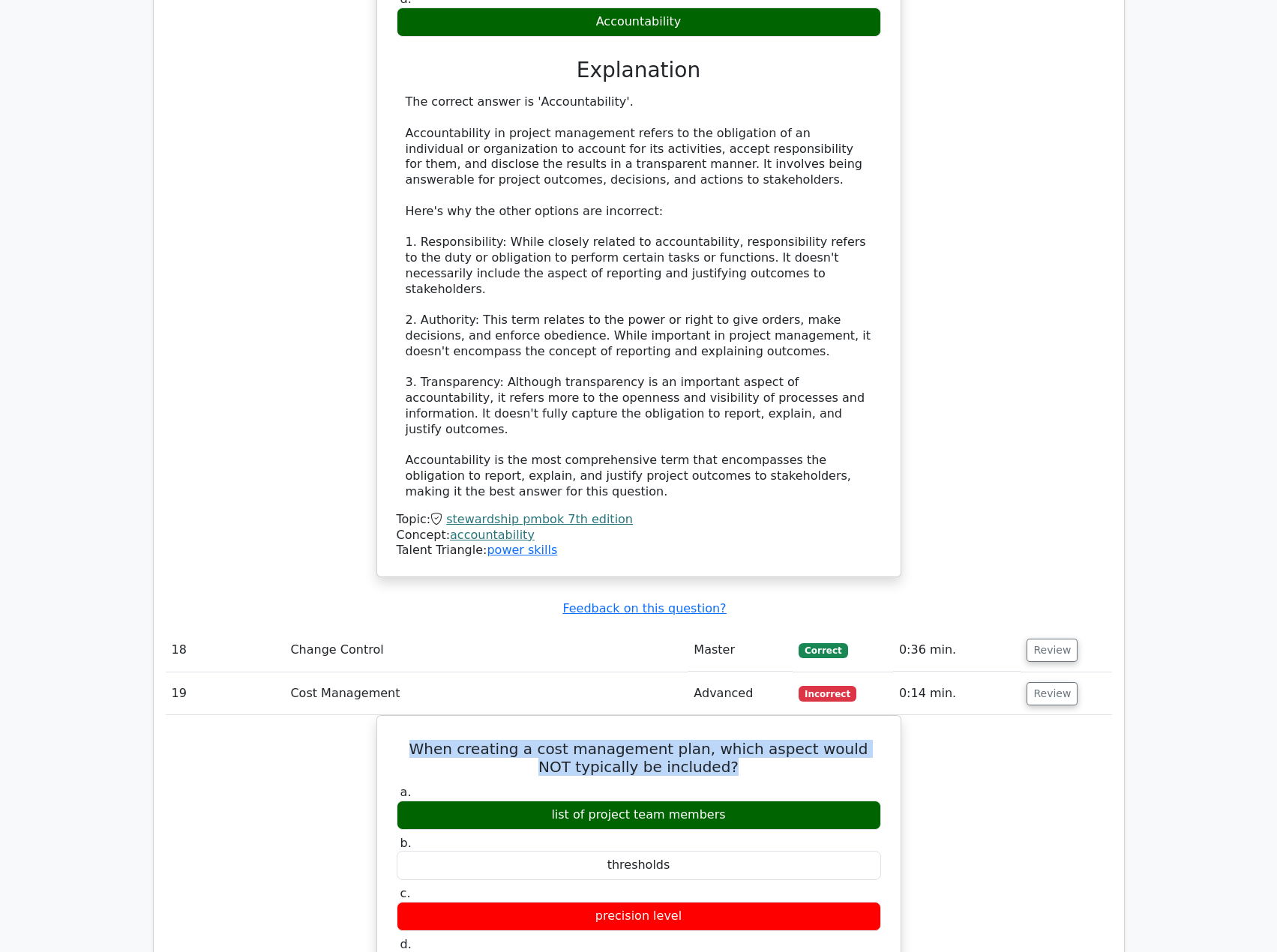
copy div "When creating a cost management plan, which aspect would NOT typically be inclu…"
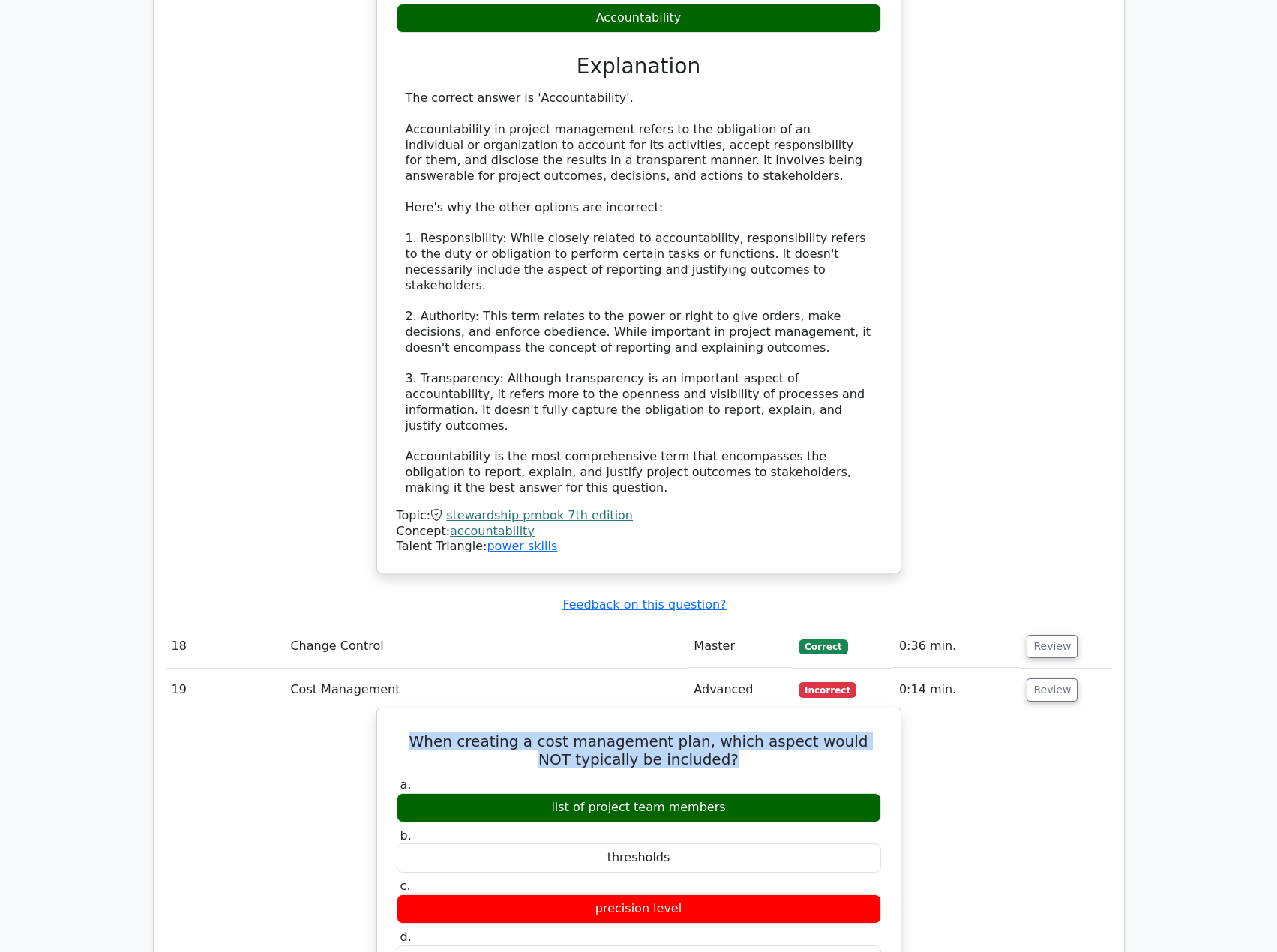
drag, startPoint x: 558, startPoint y: 589, endPoint x: 716, endPoint y: 592, distance: 158.0
click at [716, 793] on div "list of project team members" at bounding box center [638, 808] width 484 height 30
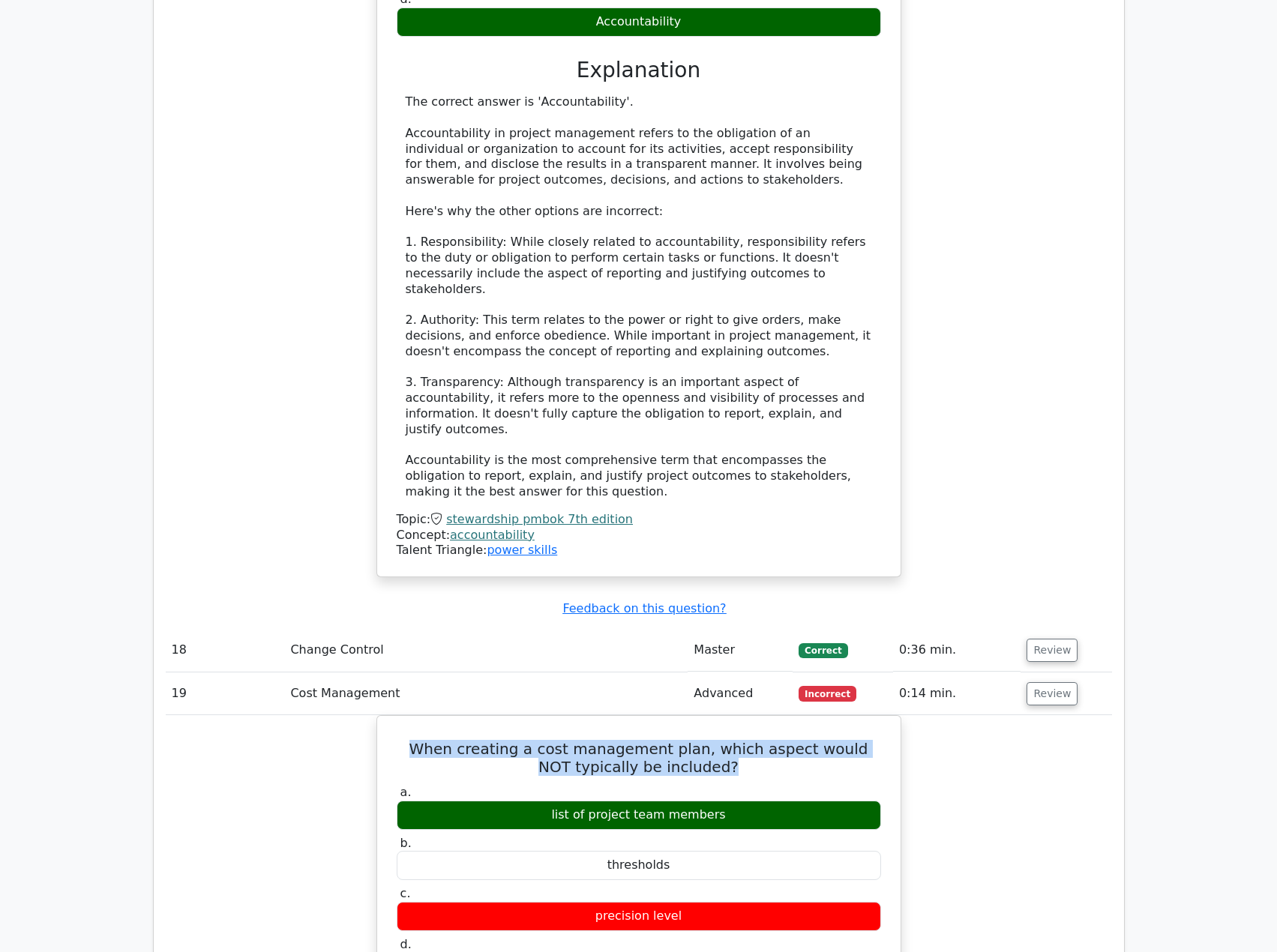
copy div "list of project team members"
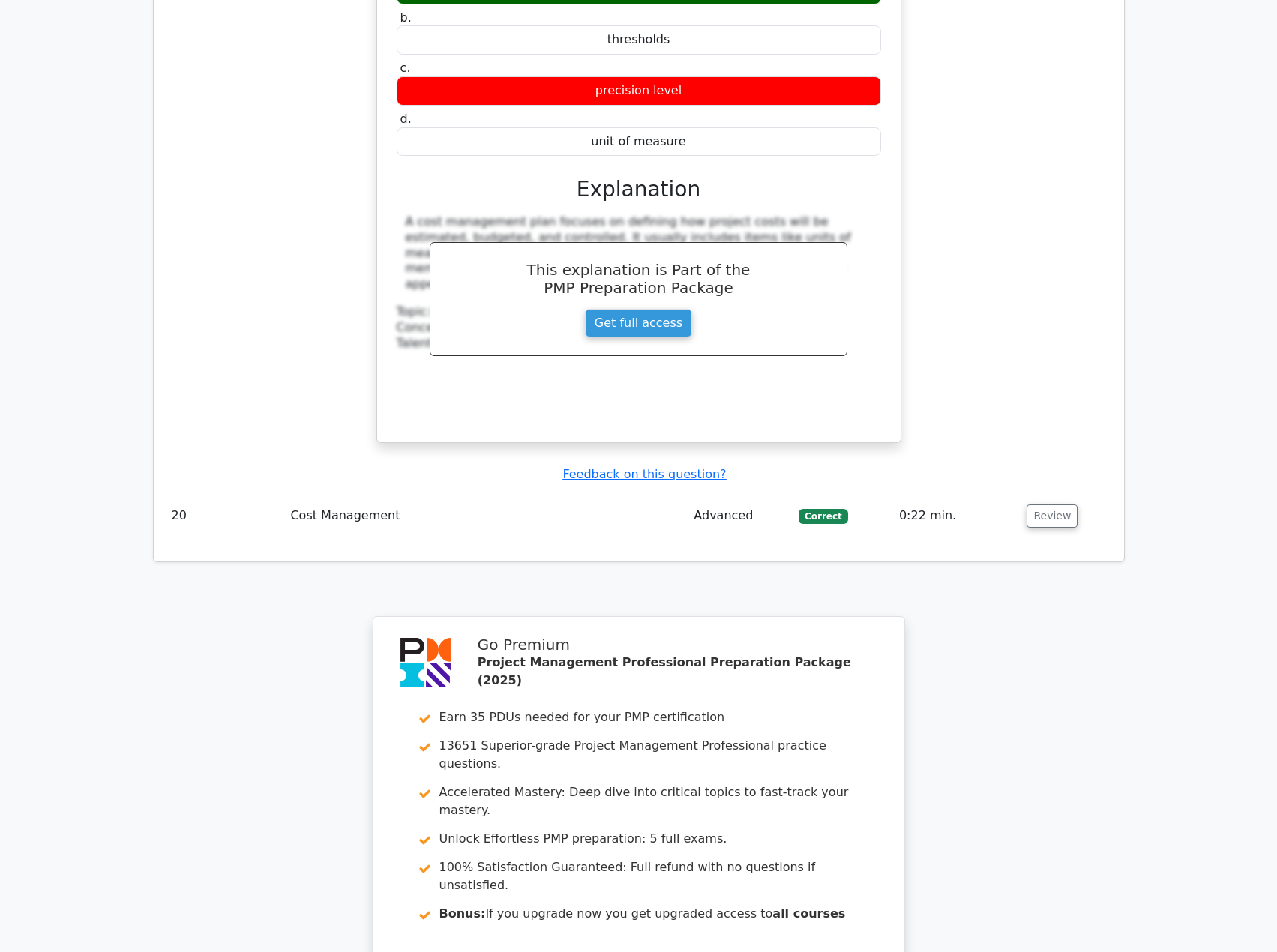
scroll to position [5871, 0]
